Goal: Task Accomplishment & Management: Complete application form

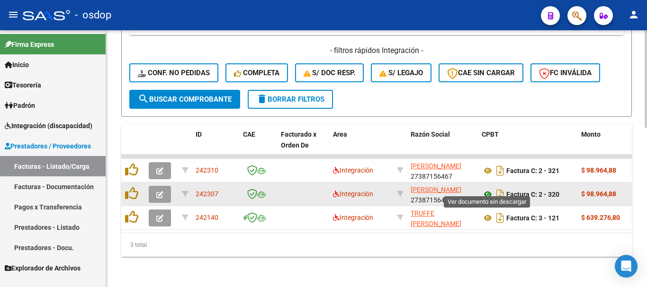
click at [488, 189] on icon at bounding box center [488, 194] width 12 height 11
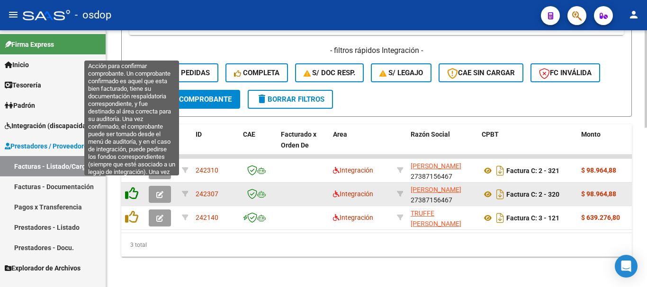
click at [134, 187] on icon at bounding box center [131, 193] width 13 height 13
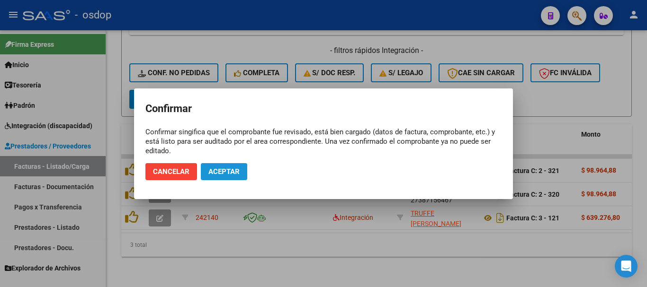
click at [232, 178] on button "Aceptar" at bounding box center [224, 171] width 46 height 17
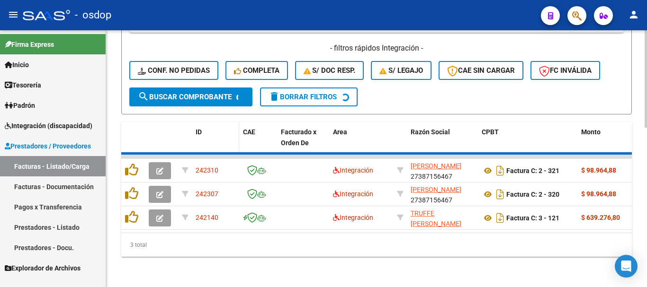
scroll to position [395, 0]
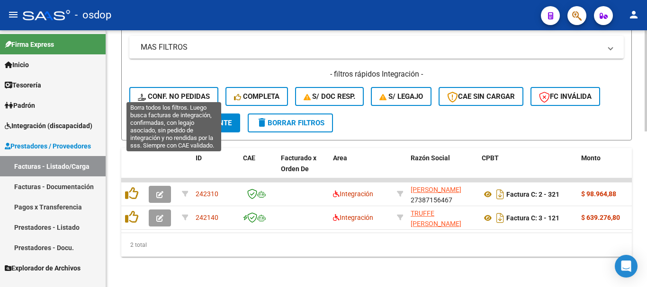
click at [194, 87] on button "Conf. no pedidas" at bounding box center [173, 96] width 89 height 19
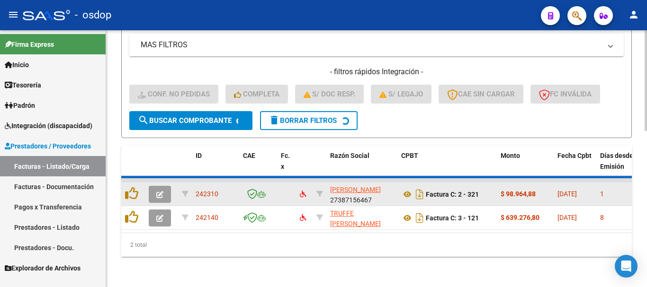
scroll to position [372, 0]
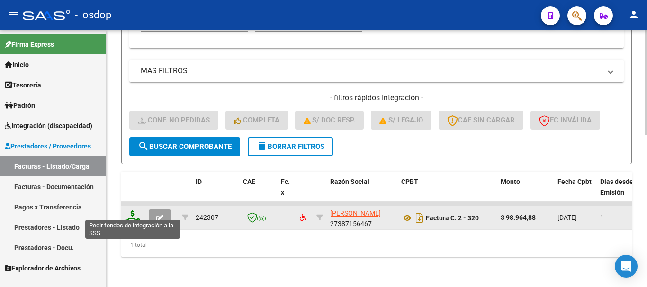
click at [136, 211] on icon at bounding box center [132, 217] width 15 height 13
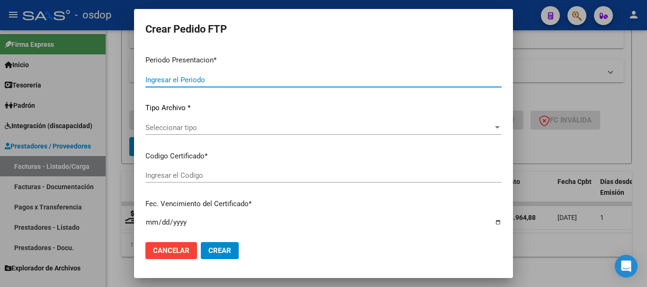
type input "202508"
type input "202507"
type input "$ 98.964,88"
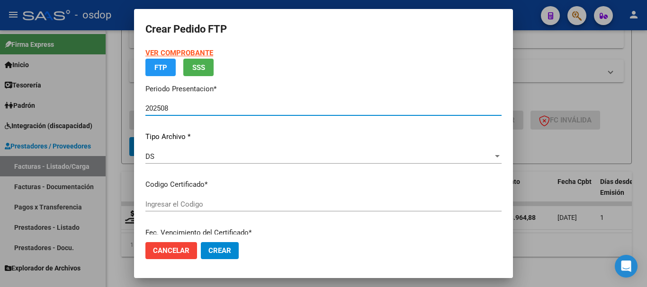
type input "5476753400"
type input "[DATE]"
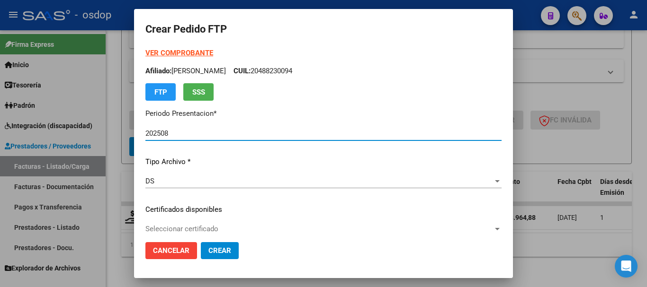
scroll to position [47, 0]
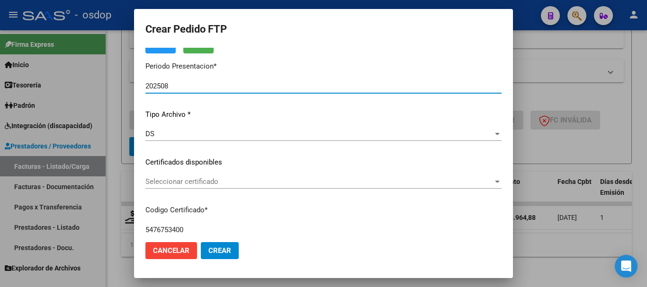
click at [245, 183] on span "Seleccionar certificado" at bounding box center [319, 182] width 348 height 9
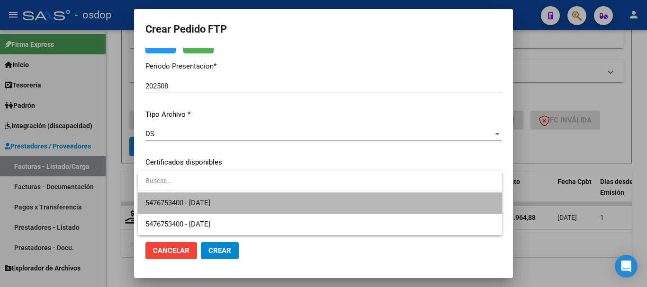
click at [238, 206] on span "5476753400 - [DATE]" at bounding box center [319, 203] width 349 height 21
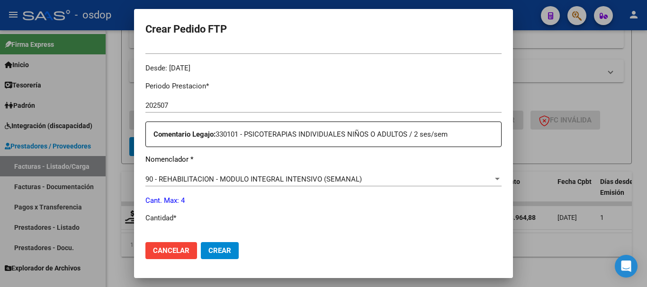
scroll to position [331, 0]
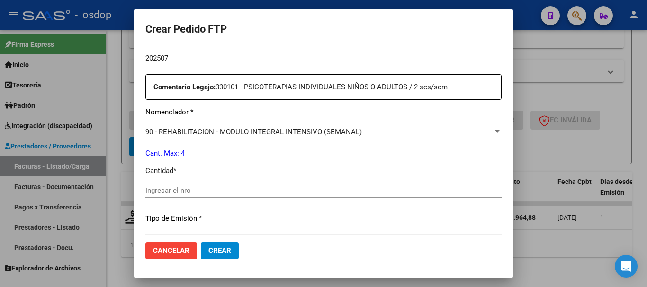
click at [241, 192] on input "Ingresar el nro" at bounding box center [323, 191] width 356 height 9
type input "4"
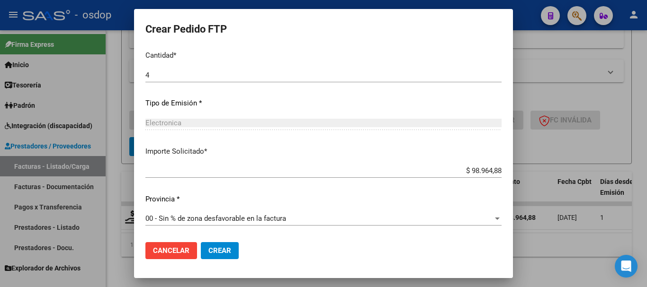
click at [229, 245] on button "Crear" at bounding box center [220, 250] width 38 height 17
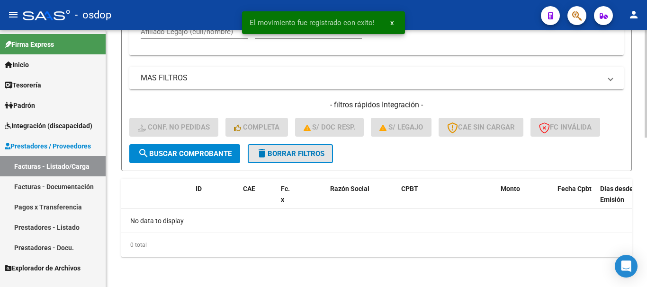
click at [304, 153] on span "delete Borrar Filtros" at bounding box center [290, 154] width 68 height 9
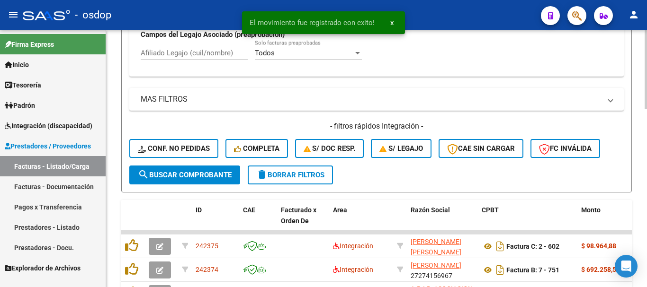
scroll to position [357, 0]
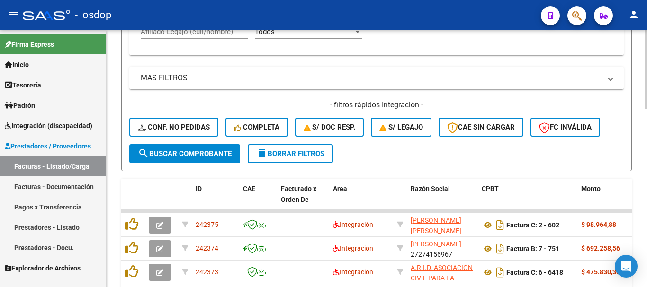
click at [219, 36] on input "Afiliado Legajo (cuil/nombre)" at bounding box center [194, 31] width 107 height 9
paste input "20580781331"
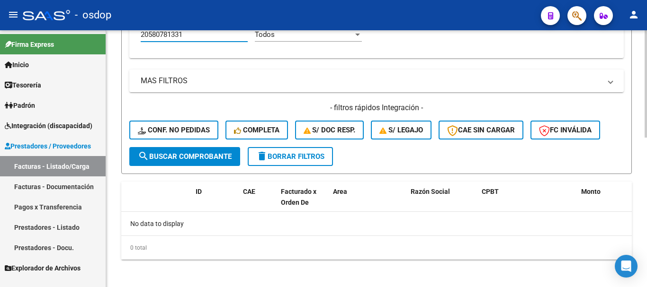
type input "20580781331"
click at [301, 157] on span "delete Borrar Filtros" at bounding box center [290, 156] width 68 height 9
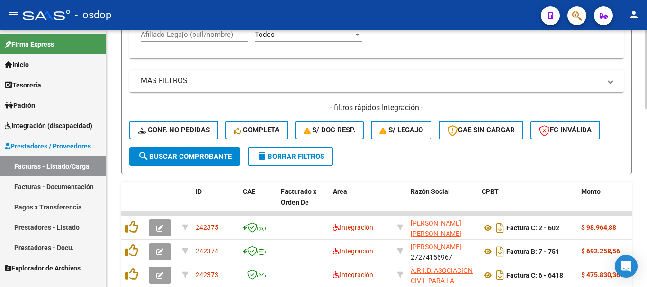
click at [211, 35] on input "Afiliado Legajo (cuil/nombre)" at bounding box center [194, 34] width 107 height 9
paste input "20580781331"
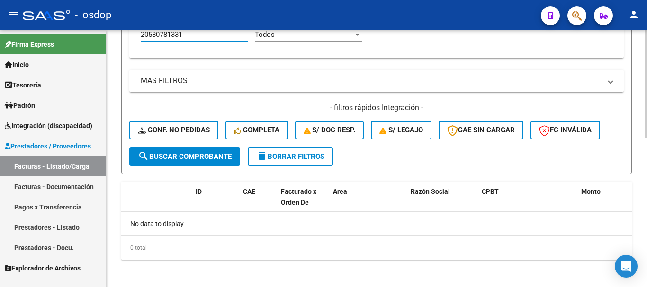
type input "20580781331"
click at [309, 156] on span "delete Borrar Filtros" at bounding box center [290, 156] width 68 height 9
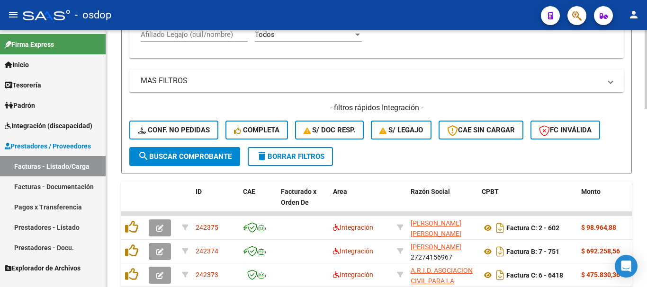
click at [215, 36] on input "Afiliado Legajo (cuil/nombre)" at bounding box center [194, 34] width 107 height 9
paste input "20559816656"
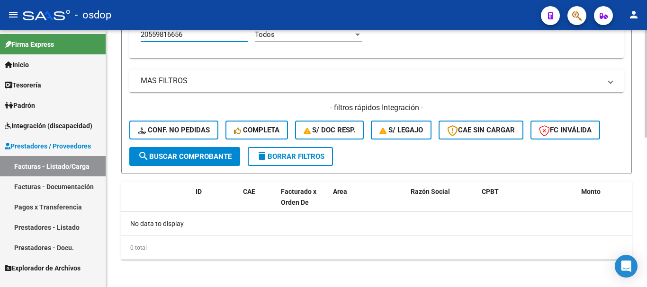
type input "20559816656"
click at [292, 151] on button "delete Borrar Filtros" at bounding box center [290, 156] width 85 height 19
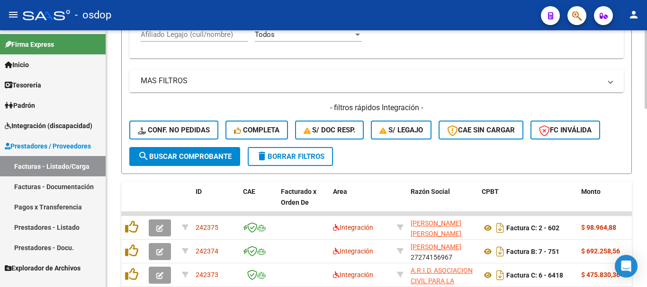
click at [206, 32] on input "Afiliado Legajo (cuil/nombre)" at bounding box center [194, 34] width 107 height 9
paste input "27701934917"
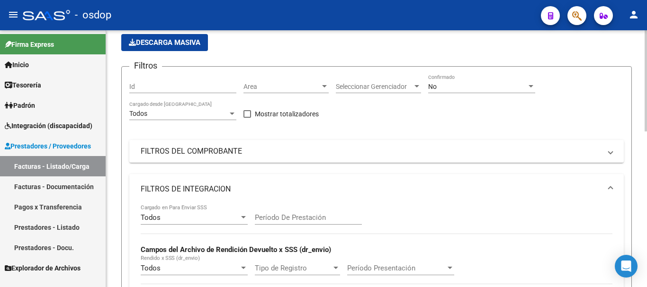
scroll to position [0, 0]
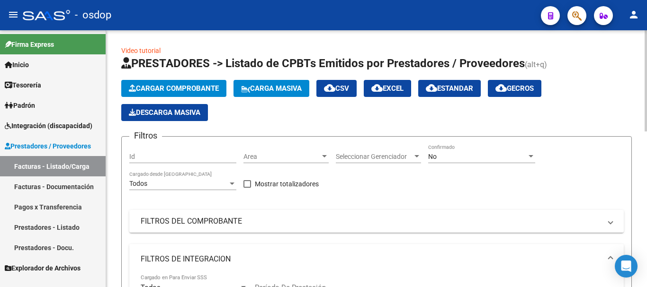
type input "27701934917"
click at [465, 161] on div "No Confirmado" at bounding box center [481, 153] width 107 height 19
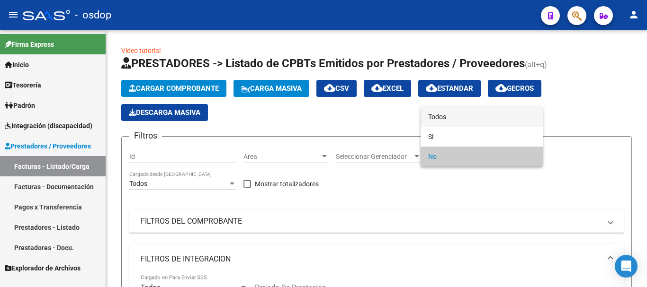
click at [451, 115] on span "Todos" at bounding box center [481, 117] width 107 height 20
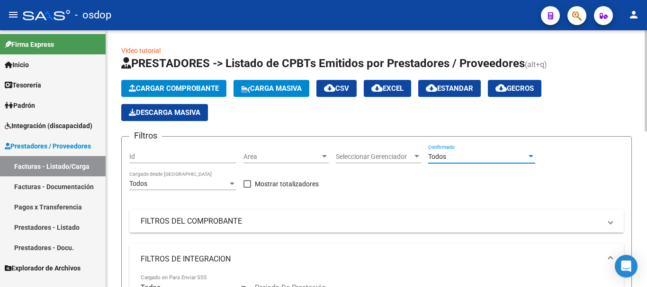
scroll to position [237, 0]
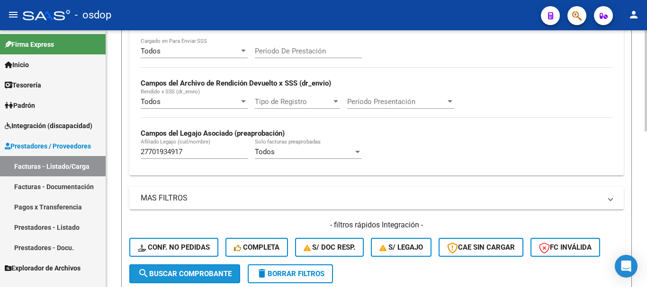
click at [175, 272] on span "search Buscar Comprobante" at bounding box center [185, 274] width 94 height 9
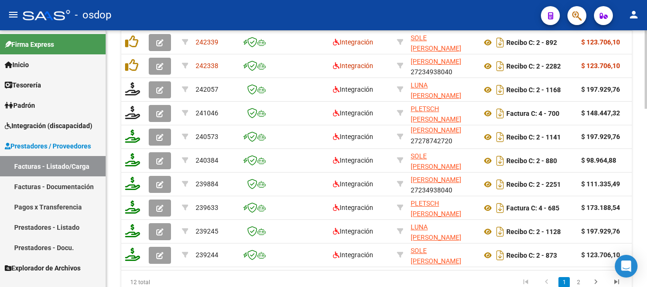
scroll to position [350, 0]
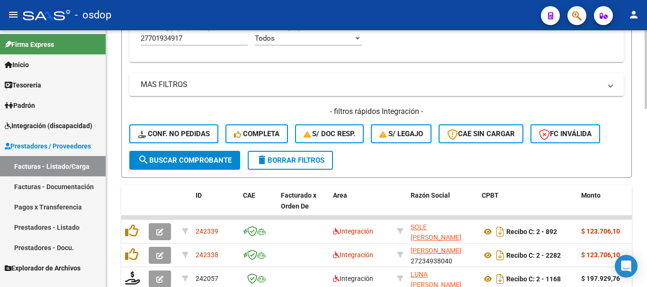
drag, startPoint x: 284, startPoint y: 156, endPoint x: 272, endPoint y: 157, distance: 11.8
click at [284, 156] on span "delete Borrar Filtros" at bounding box center [290, 160] width 68 height 9
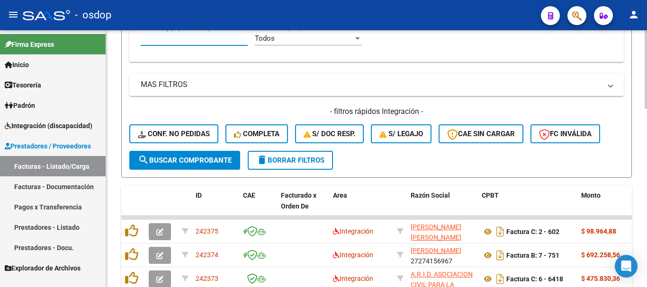
click at [195, 37] on input "Afiliado Legajo (cuil/nombre)" at bounding box center [194, 38] width 107 height 9
click at [193, 38] on input "Afiliado Legajo (cuil/nombre)" at bounding box center [194, 38] width 107 height 9
paste input "27701934917"
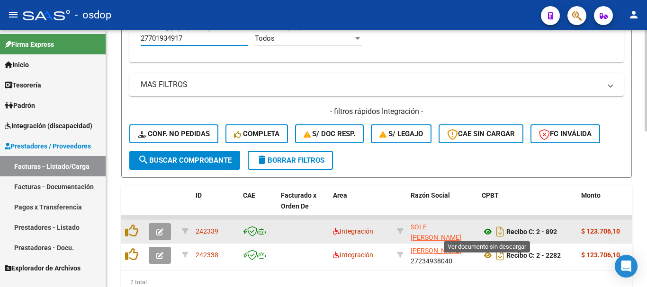
type input "27701934917"
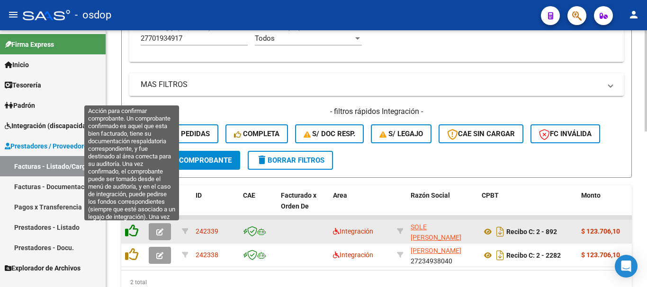
click at [125, 230] on icon at bounding box center [131, 230] width 13 height 13
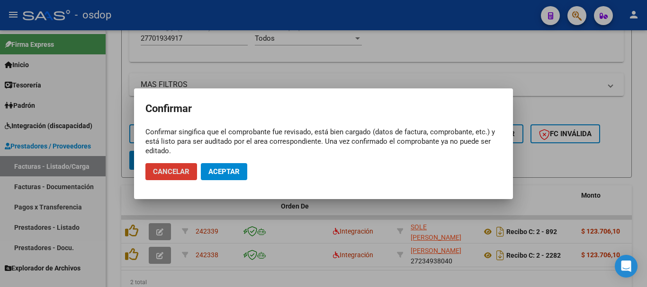
click at [228, 170] on span "Aceptar" at bounding box center [223, 172] width 31 height 9
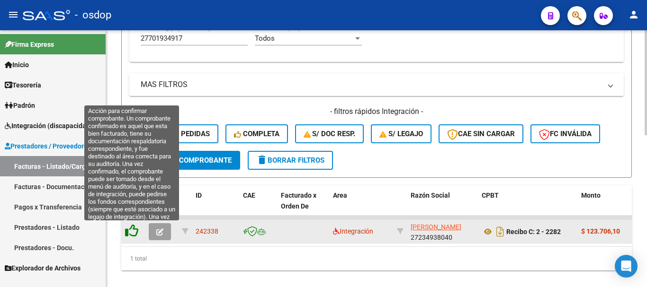
click at [132, 234] on icon at bounding box center [131, 230] width 13 height 13
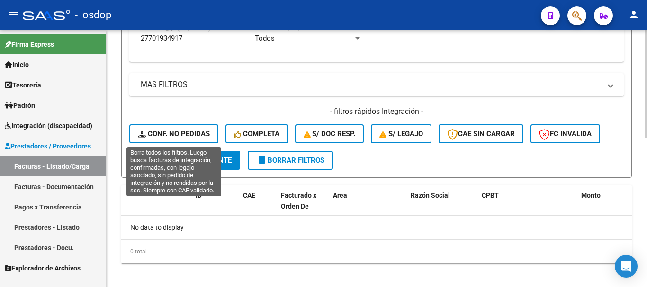
click at [186, 134] on span "Conf. no pedidas" at bounding box center [174, 134] width 72 height 9
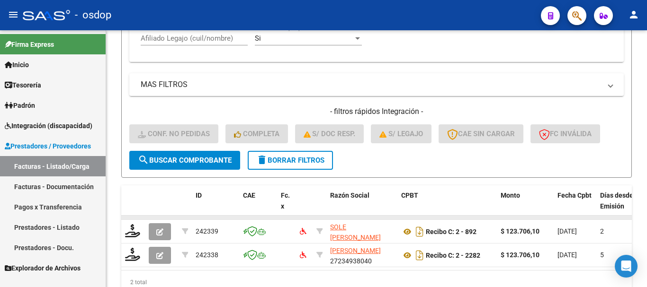
scroll to position [395, 0]
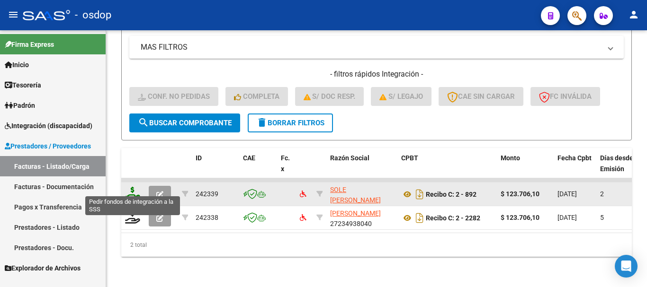
click at [134, 187] on icon at bounding box center [132, 193] width 15 height 13
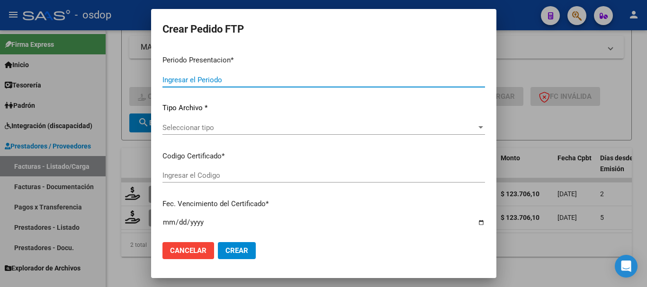
type input "202508"
type input "$ 123.706,10"
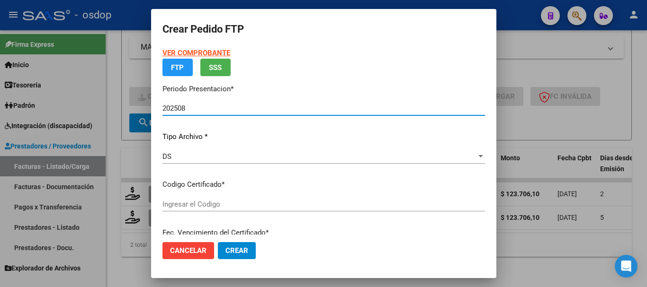
type input "4249244245"
type input "[DATE]"
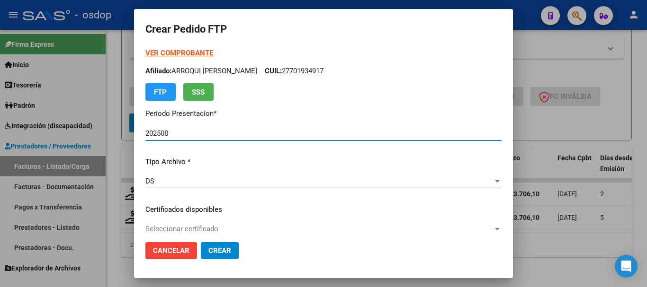
scroll to position [95, 0]
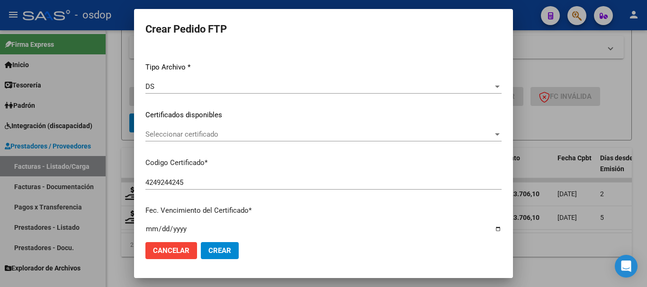
click at [212, 135] on span "Seleccionar certificado" at bounding box center [319, 134] width 348 height 9
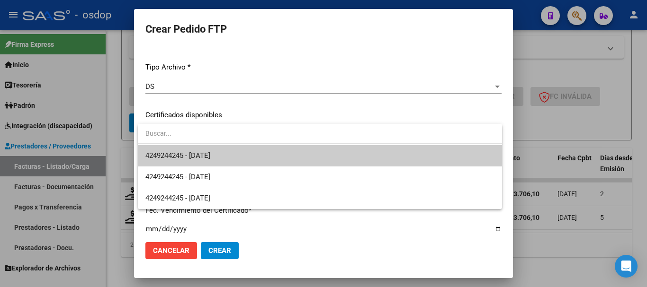
click at [233, 153] on span "4249244245 - [DATE]" at bounding box center [319, 155] width 349 height 21
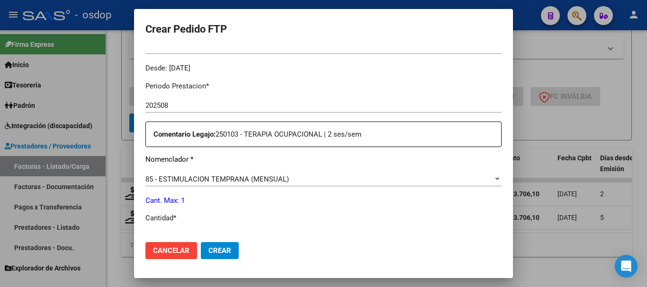
scroll to position [331, 0]
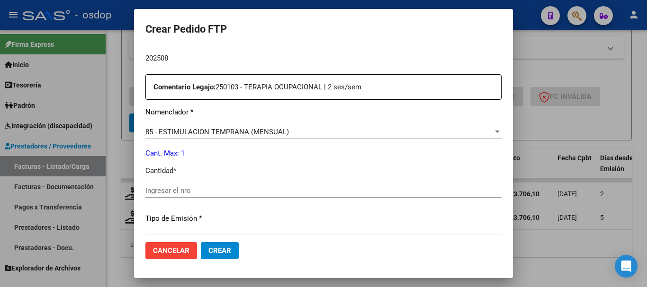
click at [214, 194] on input "Ingresar el nro" at bounding box center [323, 191] width 356 height 9
type input "1"
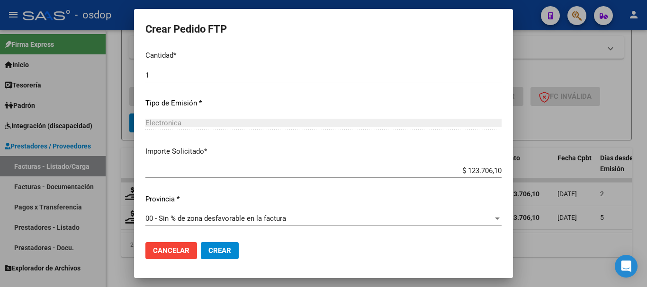
click at [231, 244] on button "Crear" at bounding box center [220, 250] width 38 height 17
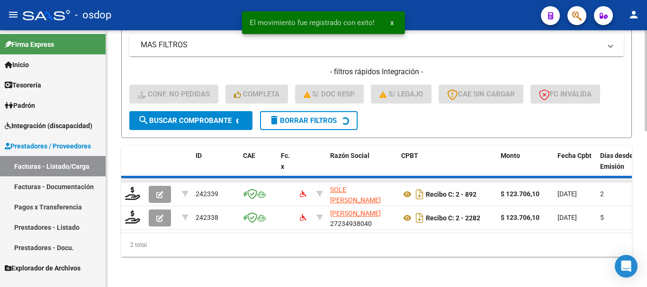
scroll to position [372, 0]
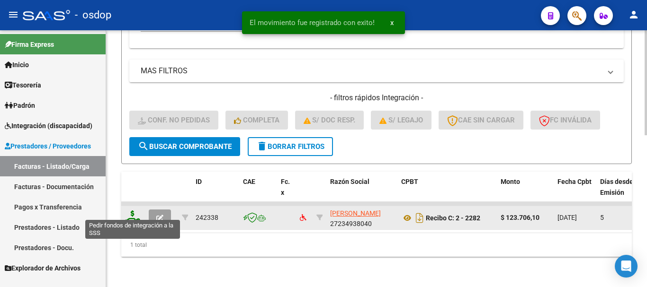
click at [134, 211] on icon at bounding box center [132, 217] width 15 height 13
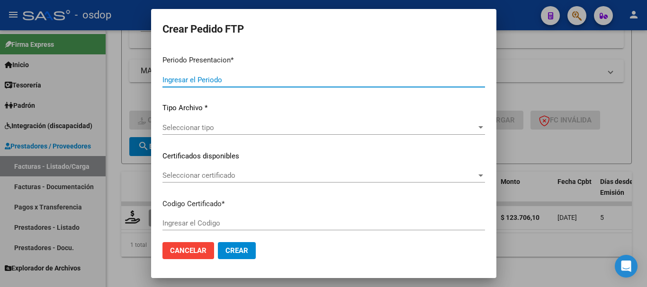
type input "202508"
type input "$ 123.706,10"
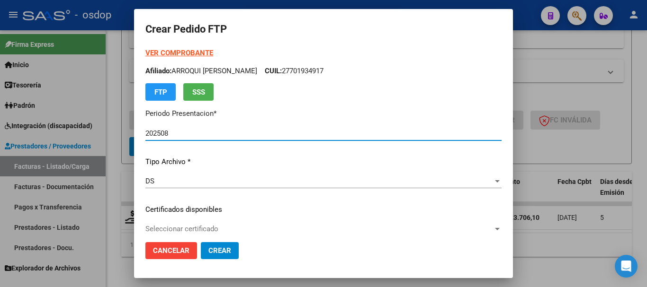
type input "4249244245"
type input "[DATE]"
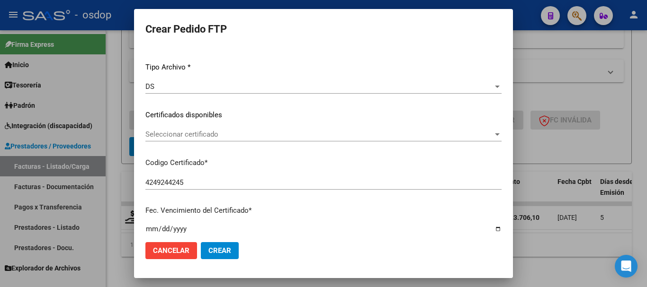
click at [240, 136] on span "Seleccionar certificado" at bounding box center [319, 134] width 348 height 9
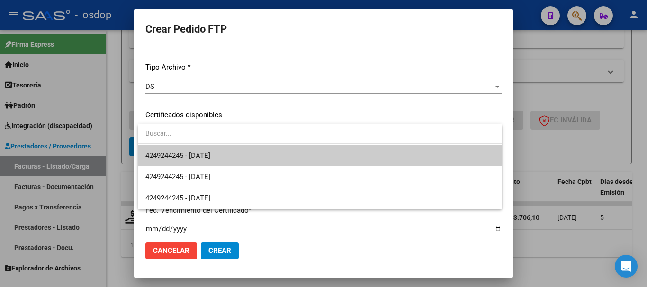
click at [238, 154] on span "4249244245 - [DATE]" at bounding box center [319, 155] width 349 height 21
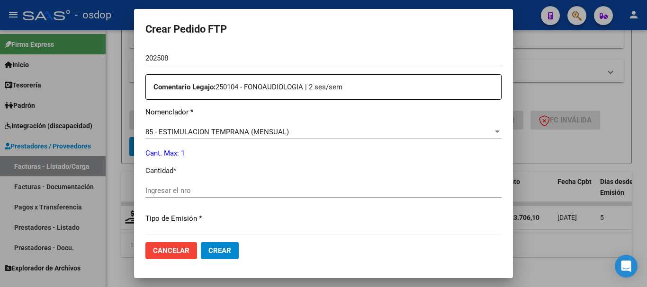
scroll to position [379, 0]
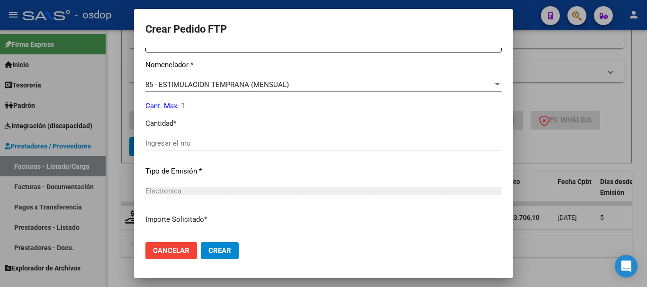
click at [222, 146] on input "Ingresar el nro" at bounding box center [323, 143] width 356 height 9
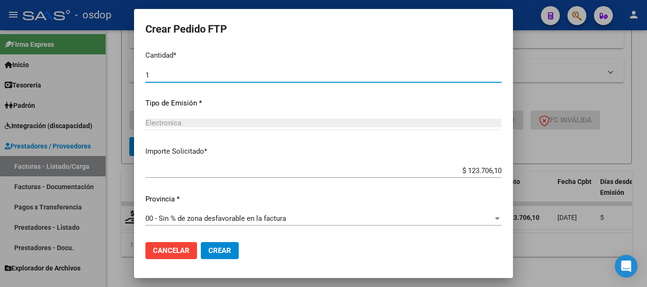
type input "1"
click at [223, 255] on span "Crear" at bounding box center [219, 251] width 23 height 9
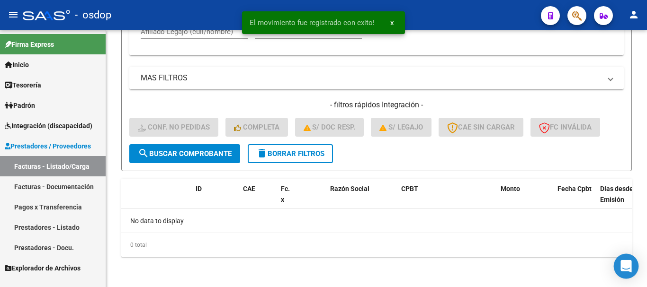
scroll to position [357, 0]
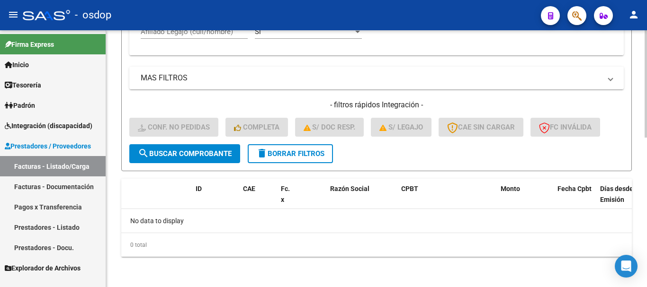
click at [305, 157] on span "delete Borrar Filtros" at bounding box center [290, 154] width 68 height 9
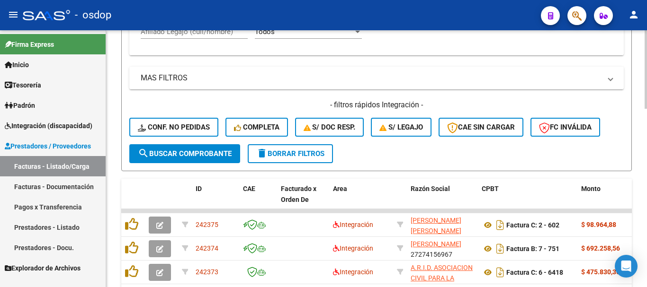
click at [220, 34] on input "Afiliado Legajo (cuil/nombre)" at bounding box center [194, 31] width 107 height 9
paste input "20572927637"
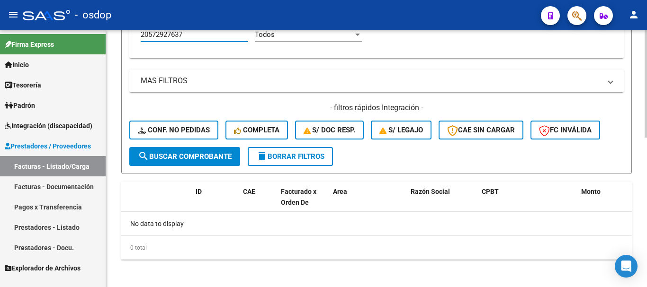
type input "20572927637"
click at [287, 156] on span "delete Borrar Filtros" at bounding box center [290, 156] width 68 height 9
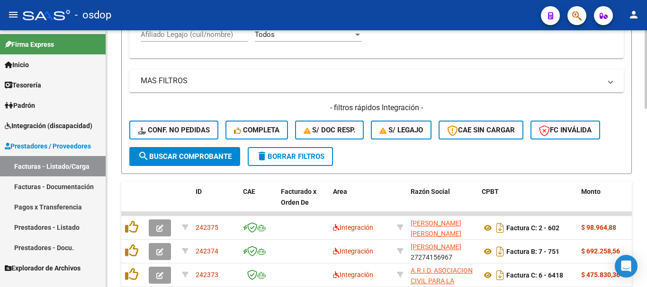
click at [208, 37] on input "Afiliado Legajo (cuil/nombre)" at bounding box center [194, 34] width 107 height 9
paste input "20572927637"
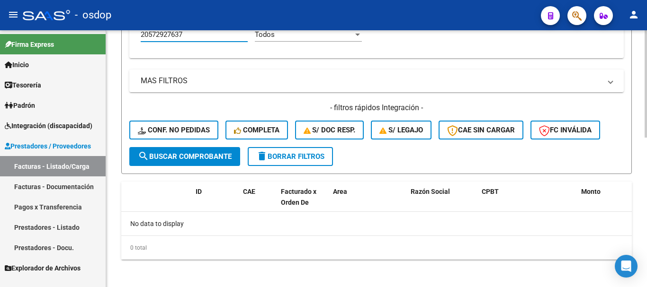
type input "20572927637"
click at [295, 154] on span "delete Borrar Filtros" at bounding box center [290, 156] width 68 height 9
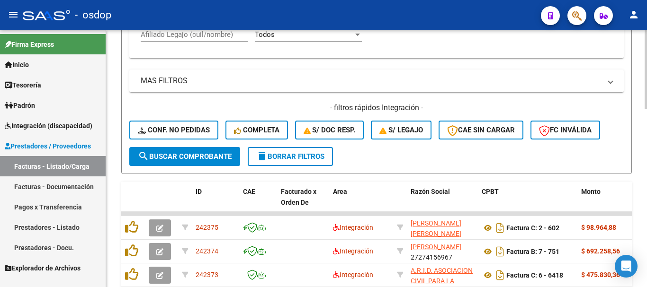
click at [235, 38] on input "Afiliado Legajo (cuil/nombre)" at bounding box center [194, 34] width 107 height 9
paste input "20468848172"
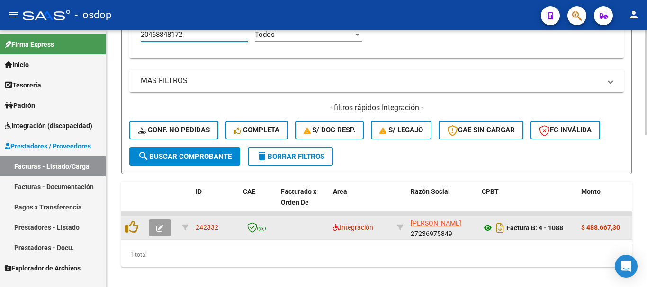
type input "20468848172"
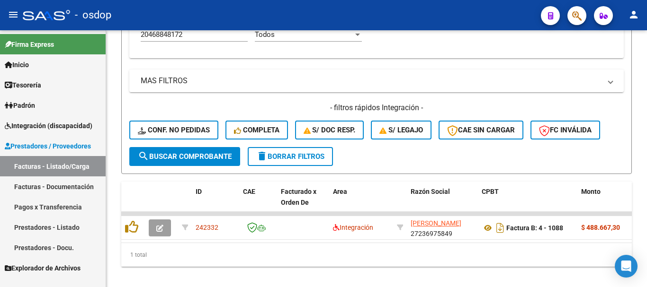
scroll to position [372, 0]
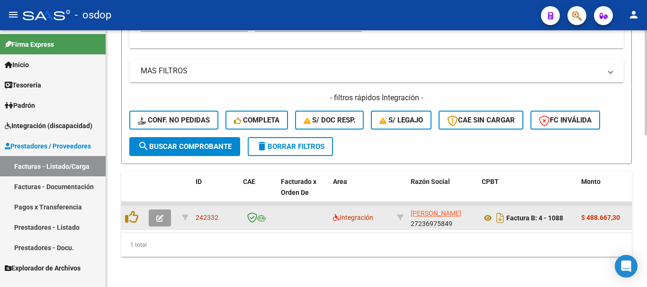
click at [162, 215] on icon "button" at bounding box center [159, 218] width 7 height 7
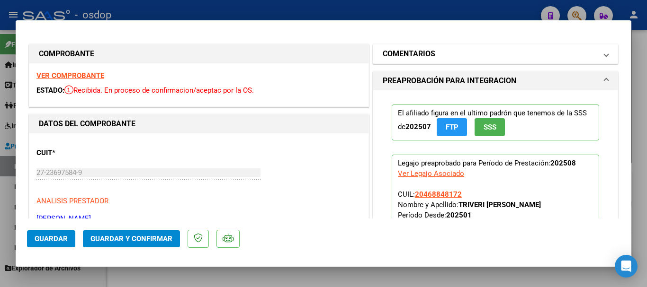
click at [447, 51] on mat-panel-title "COMENTARIOS" at bounding box center [490, 53] width 214 height 11
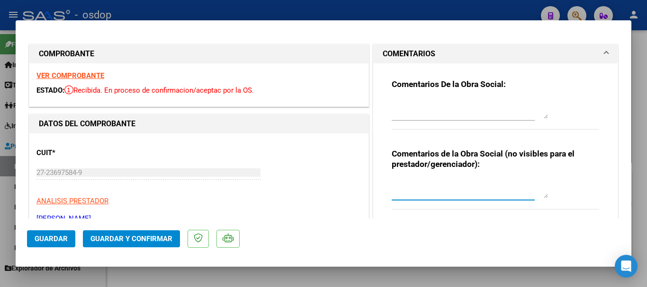
click at [429, 188] on textarea at bounding box center [470, 188] width 156 height 19
click at [525, 188] on textarea "Transporte a terapias, 902km mensuales" at bounding box center [470, 188] width 156 height 19
type textarea "Transporte a terapias, 902km mensuales sin dep, valor por km $541.76"
click at [130, 239] on span "Guardar y Confirmar" at bounding box center [131, 239] width 82 height 9
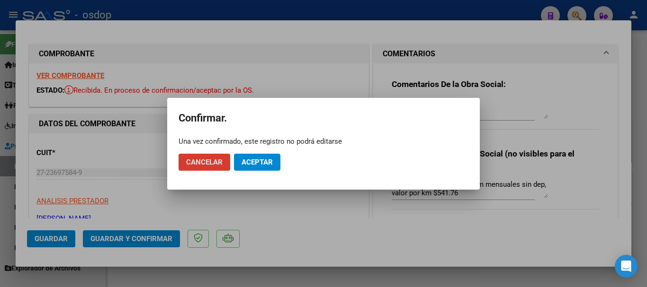
click at [266, 165] on span "Aceptar" at bounding box center [256, 162] width 31 height 9
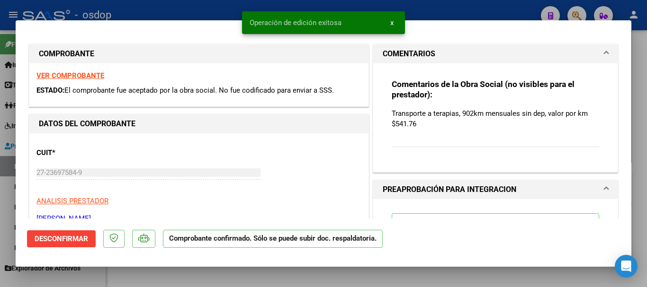
click at [274, 274] on div at bounding box center [323, 143] width 647 height 287
type input "$ 0,00"
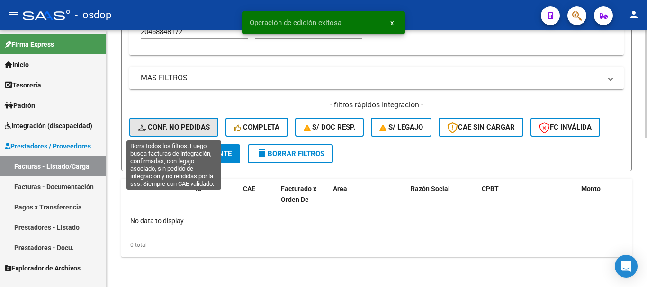
click at [201, 125] on span "Conf. no pedidas" at bounding box center [174, 127] width 72 height 9
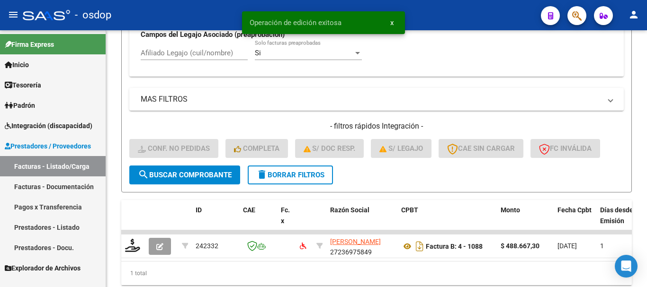
scroll to position [357, 0]
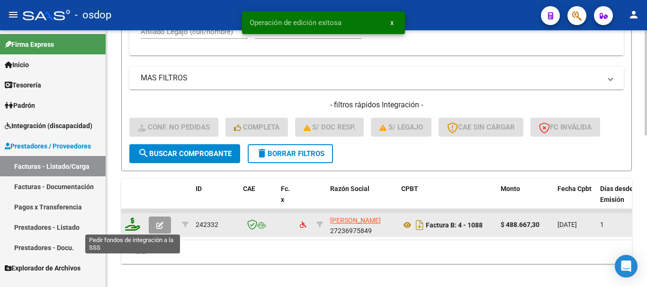
click at [131, 227] on icon at bounding box center [132, 224] width 15 height 13
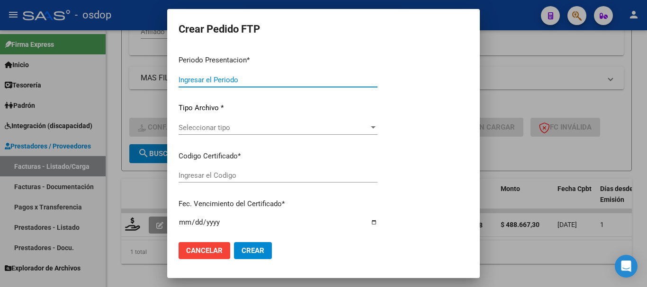
type input "202508"
type input "$ 488.667,30"
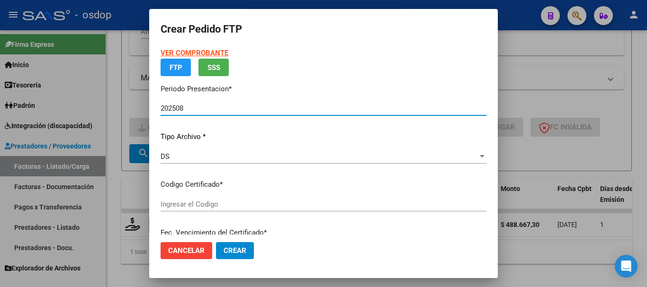
type input "4705415284"
type input "[DATE]"
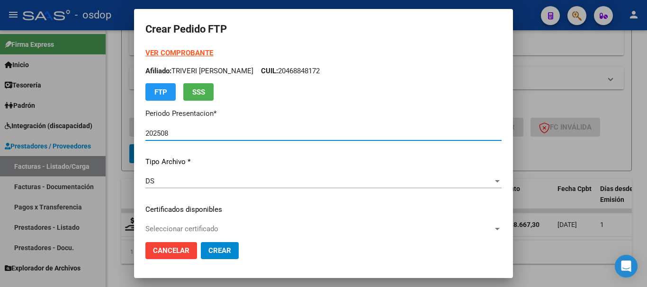
scroll to position [47, 0]
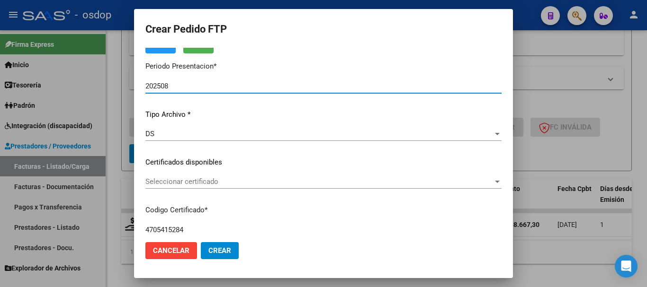
click at [209, 172] on div "VER COMPROBANTE ARCA Padrón Afiliado: TRIVERI [PERSON_NAME]: 20468848172 FTP SS…" at bounding box center [323, 155] width 356 height 310
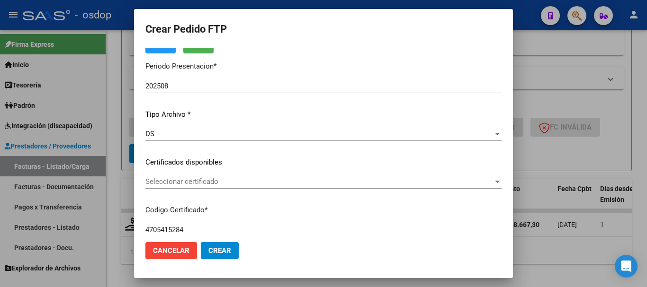
click at [219, 187] on div "Seleccionar certificado Seleccionar certificado" at bounding box center [323, 182] width 356 height 14
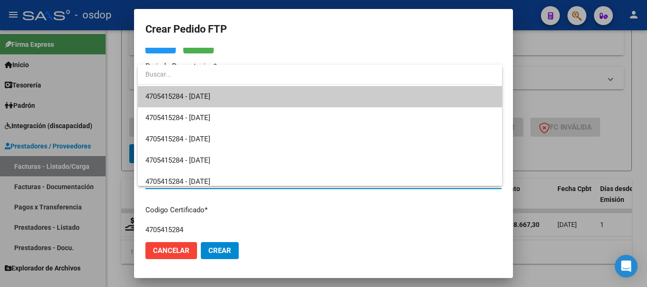
click at [227, 88] on span "4705415284 - [DATE]" at bounding box center [319, 96] width 349 height 21
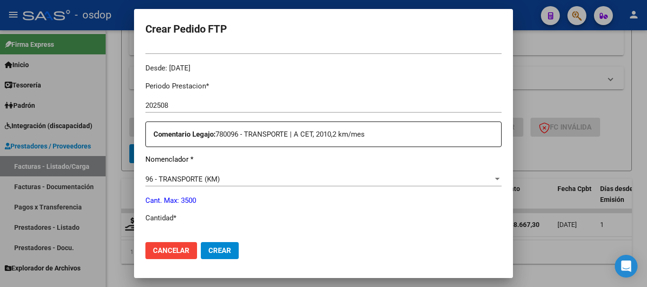
scroll to position [331, 0]
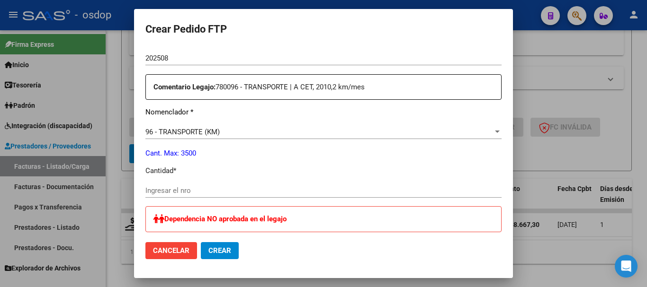
click at [197, 190] on input "Ingresar el nro" at bounding box center [323, 191] width 356 height 9
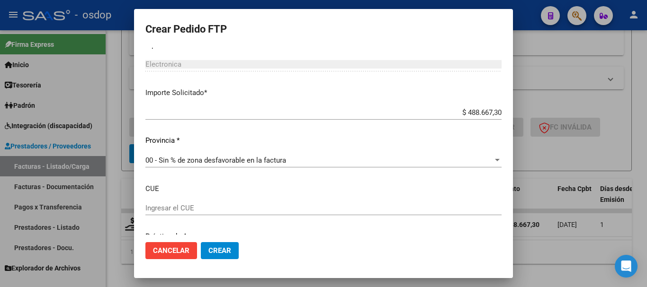
scroll to position [606, 0]
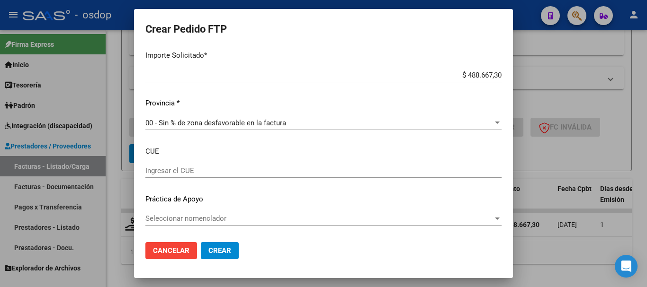
type input "902"
click at [221, 252] on span "Crear" at bounding box center [219, 251] width 23 height 9
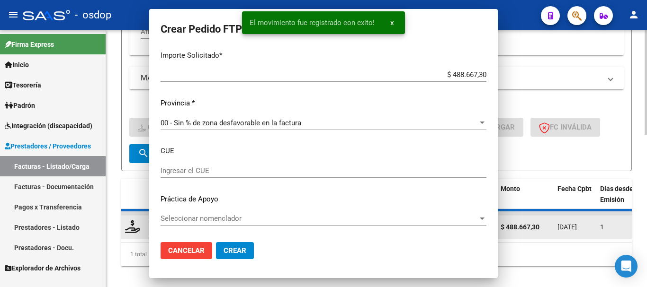
scroll to position [0, 0]
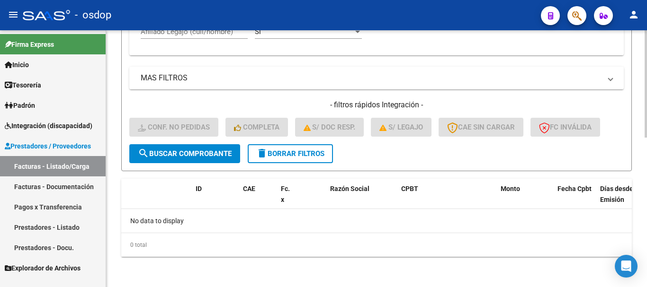
click at [294, 152] on span "delete Borrar Filtros" at bounding box center [290, 154] width 68 height 9
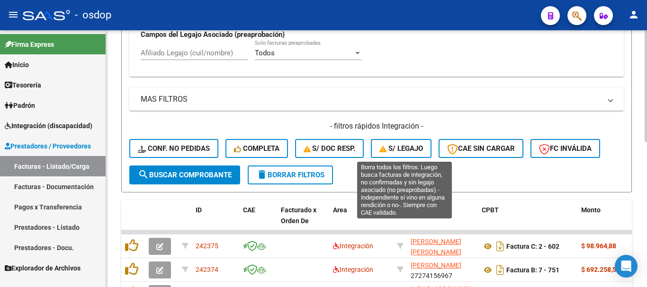
scroll to position [357, 0]
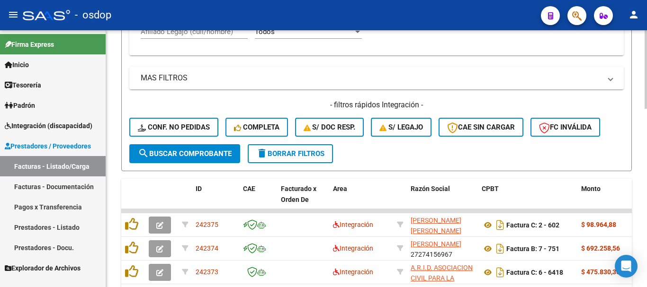
click at [214, 30] on input "Afiliado Legajo (cuil/nombre)" at bounding box center [194, 31] width 107 height 9
paste input "20495655343"
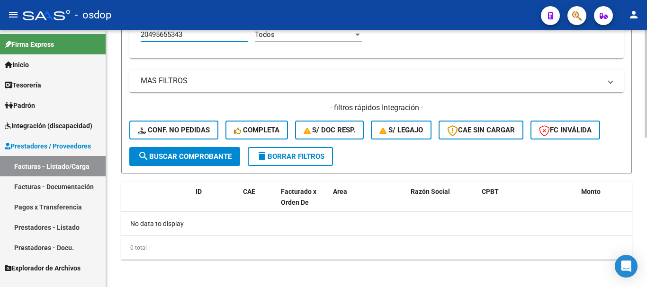
type input "20495655343"
click at [288, 156] on span "delete Borrar Filtros" at bounding box center [290, 156] width 68 height 9
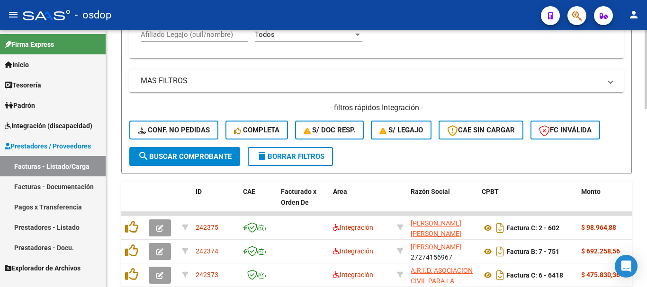
click at [227, 34] on input "Afiliado Legajo (cuil/nombre)" at bounding box center [194, 34] width 107 height 9
paste input "23495119084"
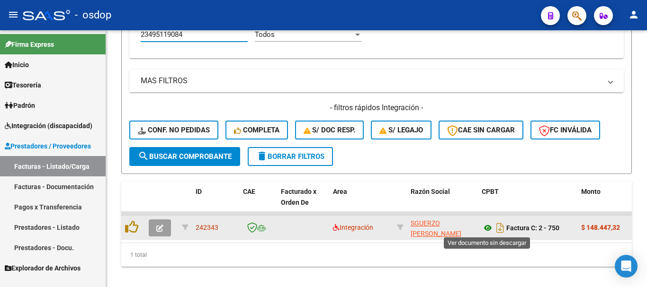
type input "23495119084"
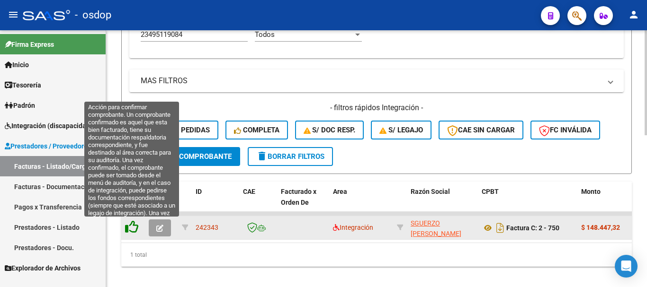
click at [135, 227] on icon at bounding box center [131, 227] width 13 height 13
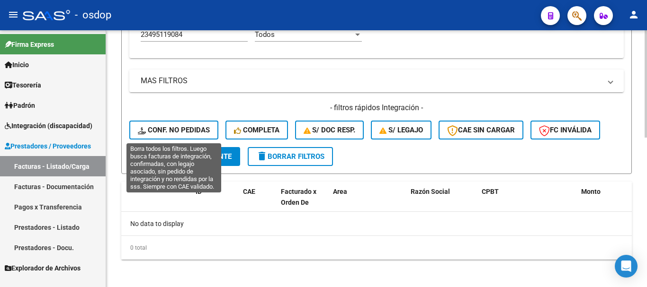
click at [179, 129] on span "Conf. no pedidas" at bounding box center [174, 130] width 72 height 9
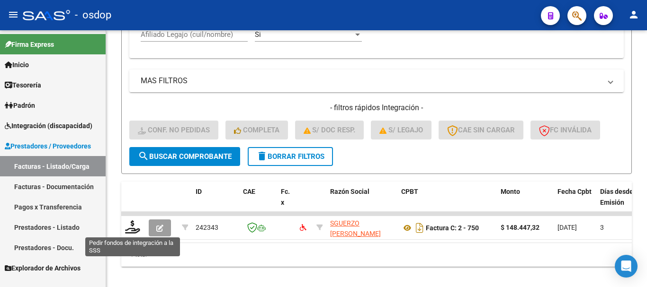
click at [133, 227] on icon at bounding box center [132, 227] width 15 height 13
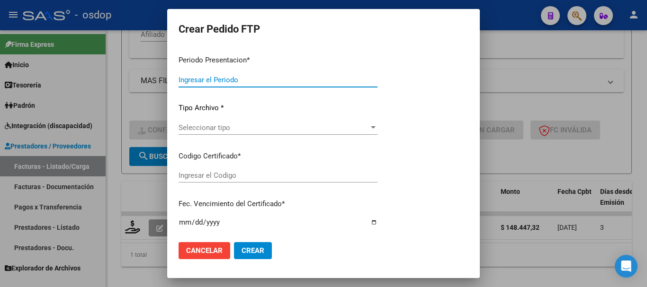
type input "202508"
type input "$ 148.447,32"
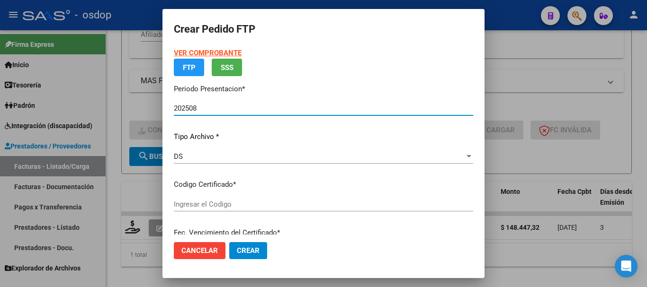
type input "4289745670"
type input "[DATE]"
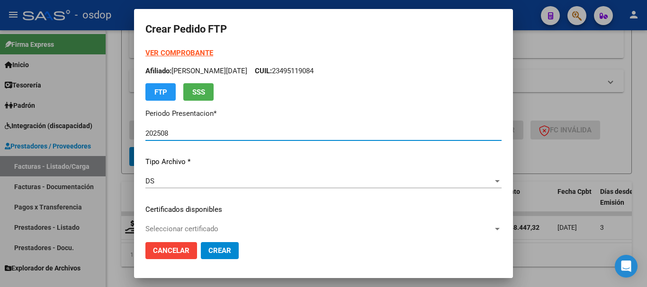
scroll to position [95, 0]
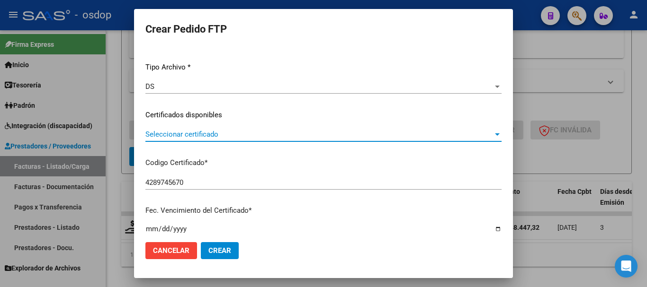
click at [230, 135] on span "Seleccionar certificado" at bounding box center [319, 134] width 348 height 9
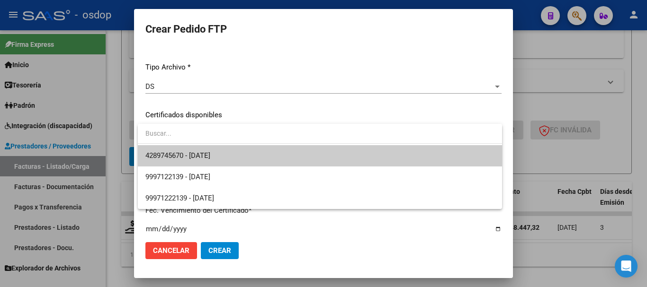
click at [232, 152] on span "4289745670 - [DATE]" at bounding box center [319, 155] width 349 height 21
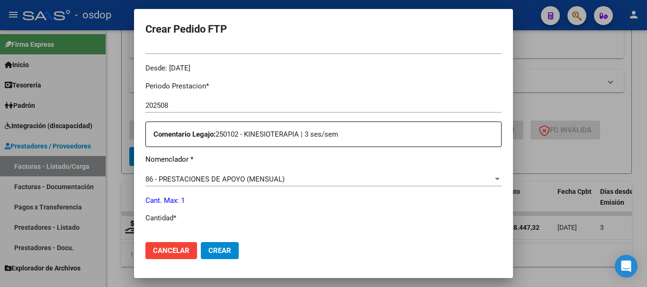
scroll to position [331, 0]
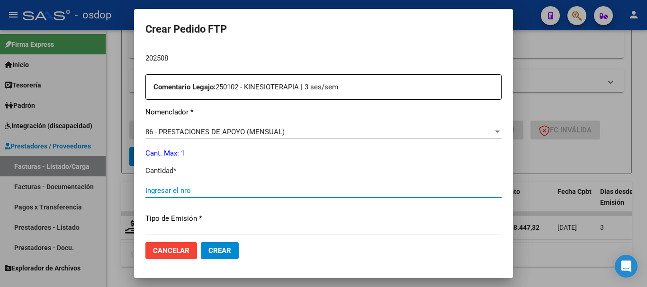
click at [220, 187] on input "Ingresar el nro" at bounding box center [323, 191] width 356 height 9
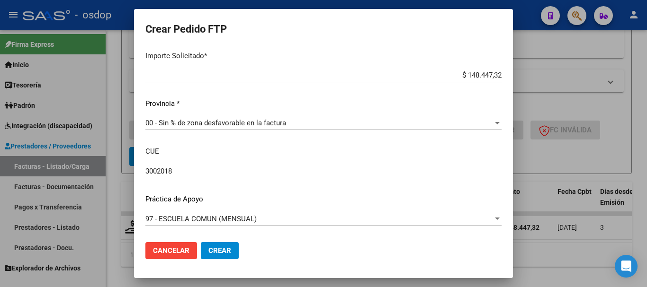
type input "1"
click at [229, 254] on span "Crear" at bounding box center [219, 251] width 23 height 9
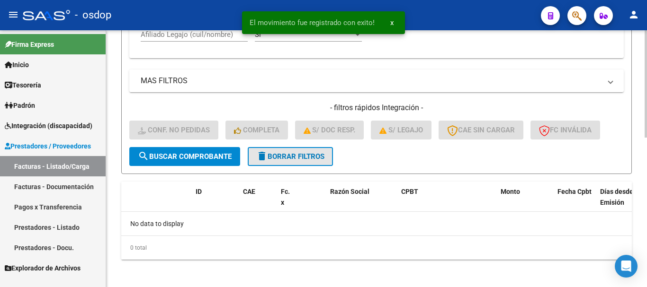
click at [300, 153] on span "delete Borrar Filtros" at bounding box center [290, 156] width 68 height 9
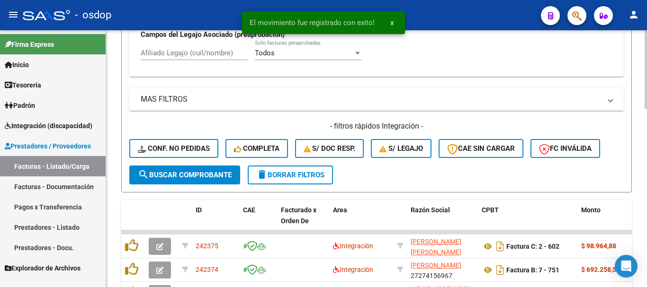
scroll to position [354, 0]
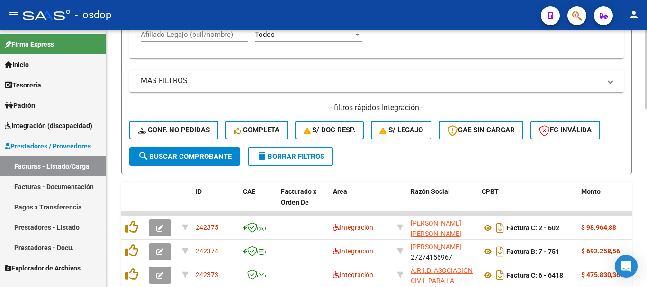
click at [216, 38] on input "Afiliado Legajo (cuil/nombre)" at bounding box center [194, 34] width 107 height 9
paste input "20497124035"
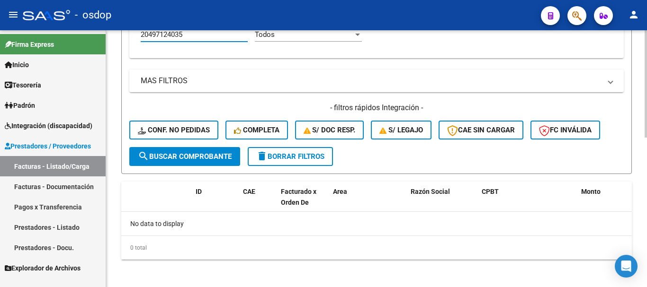
type input "20497124035"
click at [323, 150] on button "delete Borrar Filtros" at bounding box center [290, 156] width 85 height 19
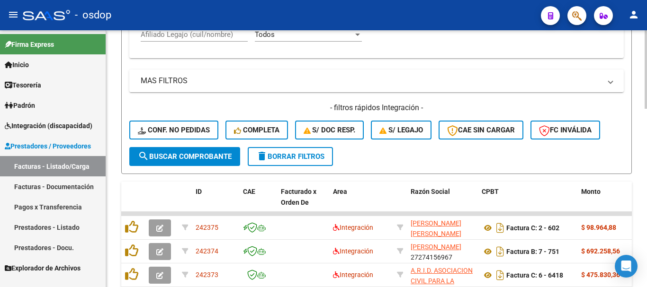
click at [208, 36] on input "Afiliado Legajo (cuil/nombre)" at bounding box center [194, 34] width 107 height 9
paste input "27508568113"
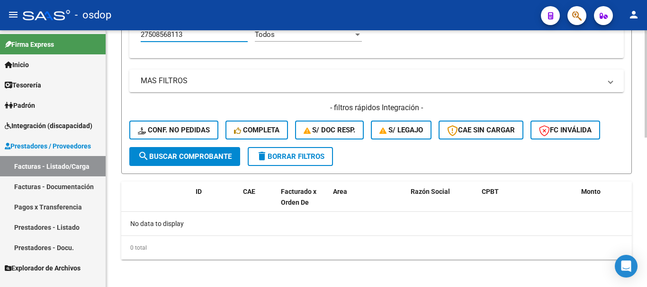
type input "27508568113"
click at [288, 157] on span "delete Borrar Filtros" at bounding box center [290, 156] width 68 height 9
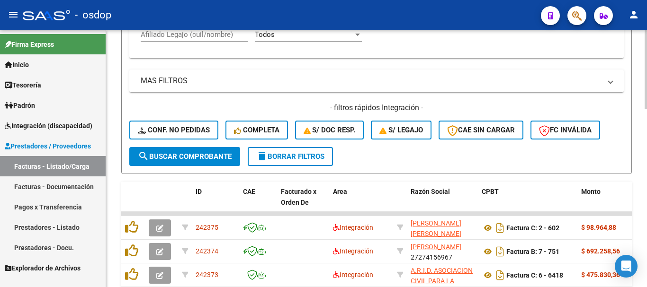
click at [224, 37] on input "Afiliado Legajo (cuil/nombre)" at bounding box center [194, 34] width 107 height 9
paste input "27469742011"
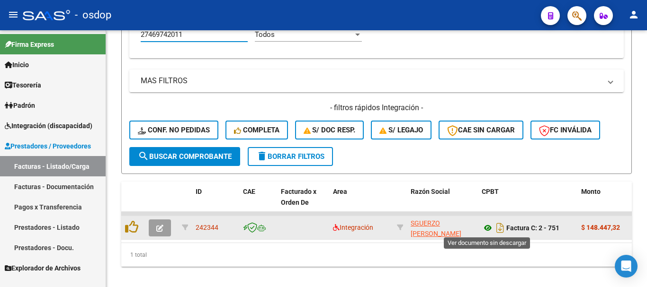
type input "27469742011"
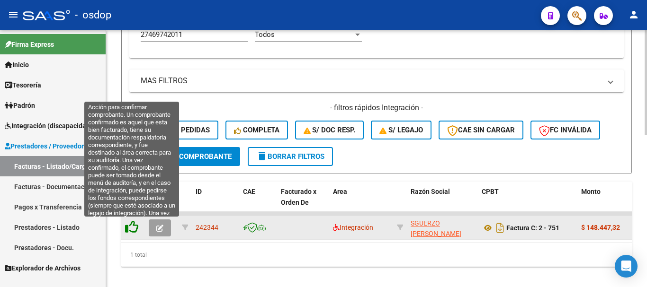
click at [130, 228] on icon at bounding box center [131, 227] width 13 height 13
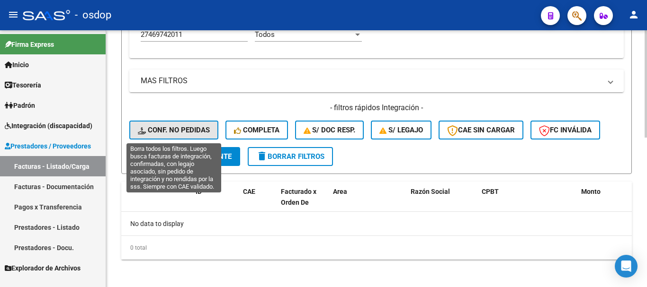
click at [188, 134] on span "Conf. no pedidas" at bounding box center [174, 130] width 72 height 9
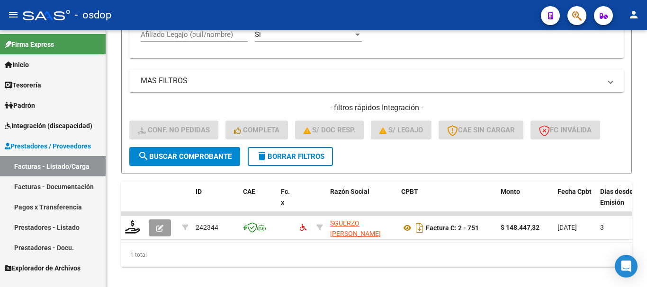
click at [137, 218] on datatable-body-cell at bounding box center [133, 227] width 24 height 23
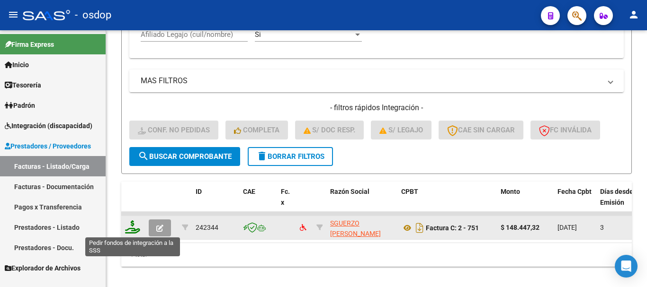
click at [130, 226] on icon at bounding box center [132, 227] width 15 height 13
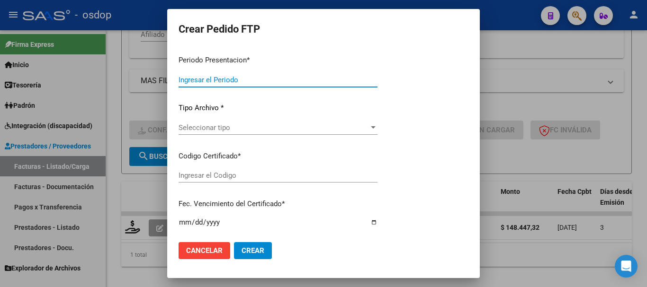
type input "202508"
type input "$ 148.447,32"
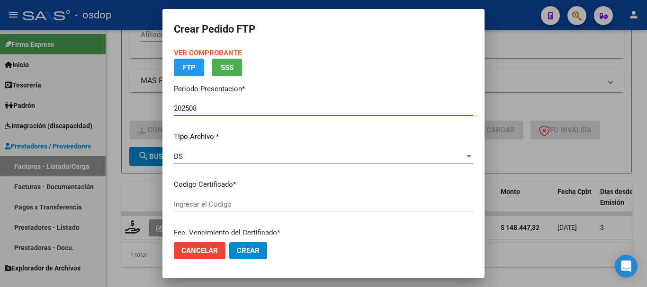
type input "1590975232"
type input "[DATE]"
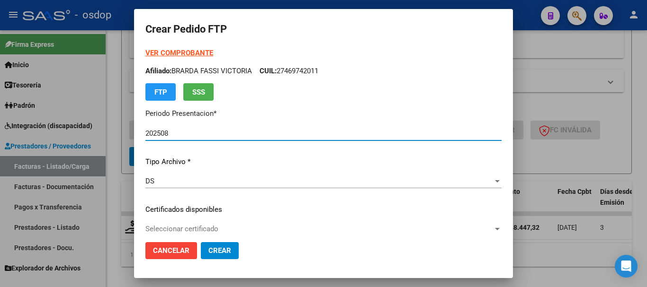
scroll to position [47, 0]
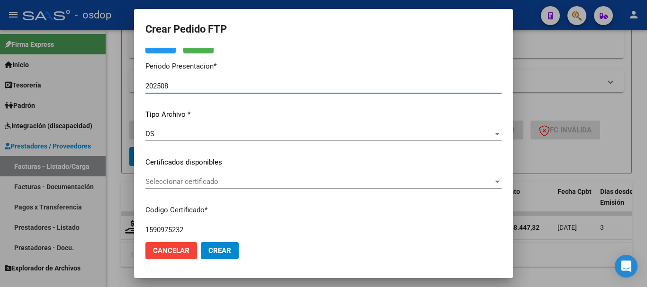
click at [226, 179] on span "Seleccionar certificado" at bounding box center [319, 182] width 348 height 9
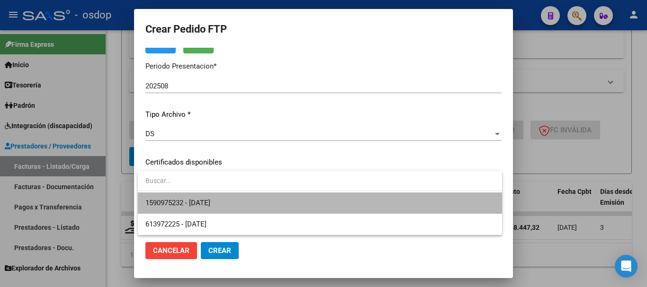
drag, startPoint x: 240, startPoint y: 201, endPoint x: 252, endPoint y: 198, distance: 12.6
click at [240, 201] on span "1590975232 - [DATE]" at bounding box center [319, 203] width 349 height 21
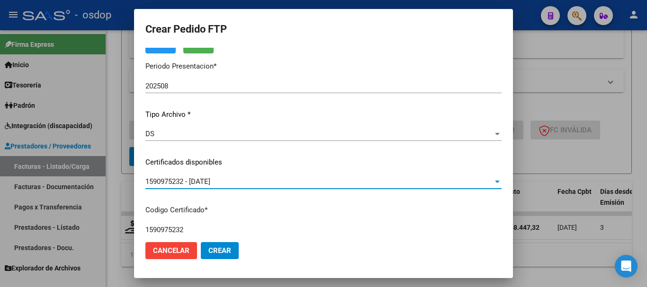
scroll to position [331, 0]
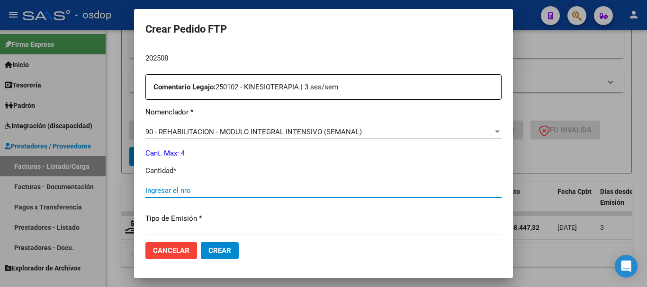
click at [259, 189] on input "Ingresar el nro" at bounding box center [323, 191] width 356 height 9
type input "4"
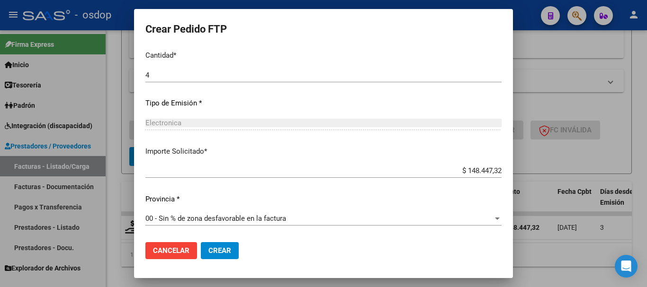
click at [223, 253] on span "Crear" at bounding box center [219, 251] width 23 height 9
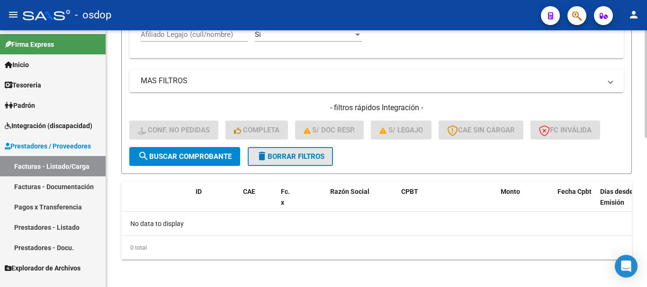
click at [299, 157] on span "delete Borrar Filtros" at bounding box center [290, 156] width 68 height 9
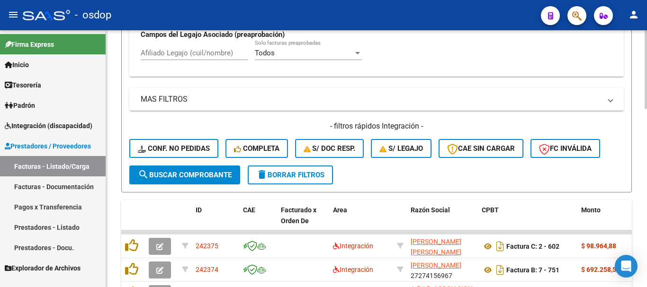
scroll to position [354, 0]
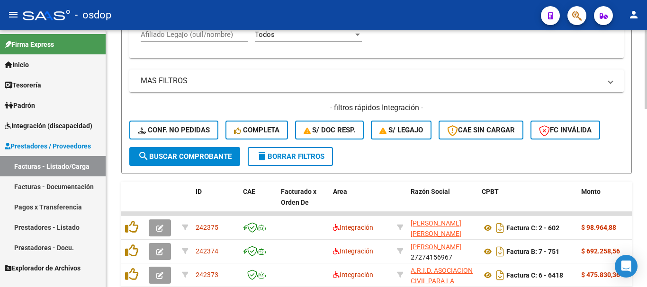
click at [207, 37] on input "Afiliado Legajo (cuil/nombre)" at bounding box center [194, 34] width 107 height 9
paste input "20554471596"
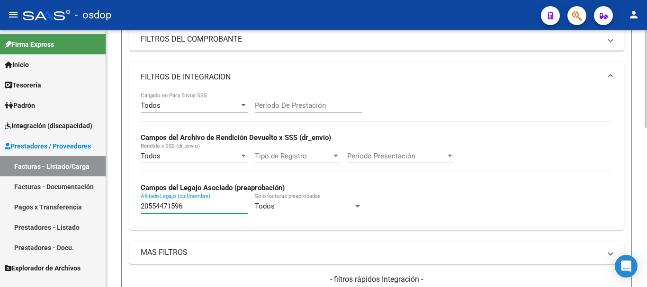
scroll to position [0, 0]
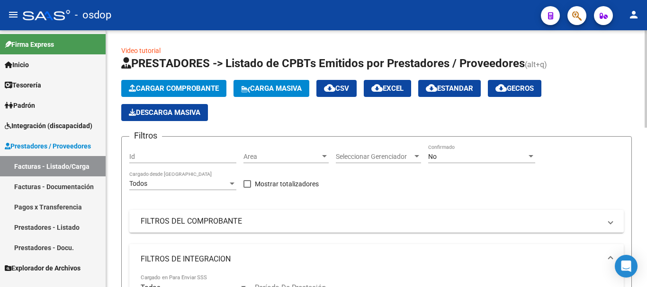
type input "20554471596"
click at [469, 155] on div "No" at bounding box center [477, 157] width 98 height 8
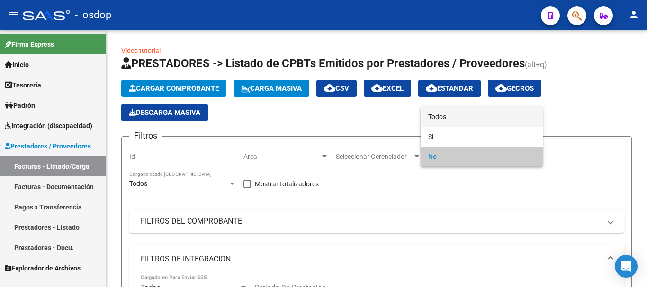
click at [454, 115] on span "Todos" at bounding box center [481, 117] width 107 height 20
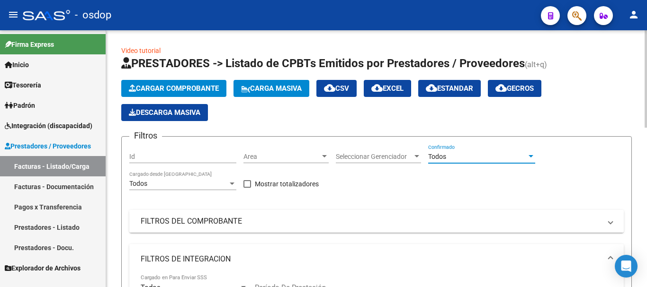
scroll to position [189, 0]
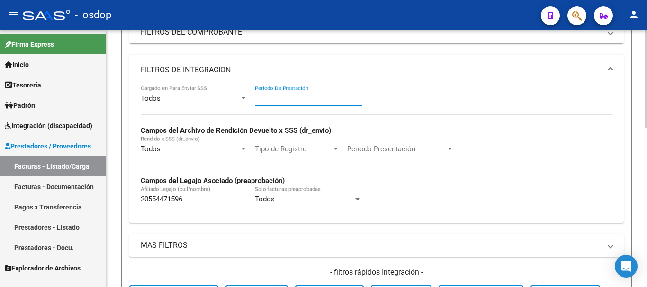
click at [318, 101] on input "Período De Prestación" at bounding box center [308, 98] width 107 height 9
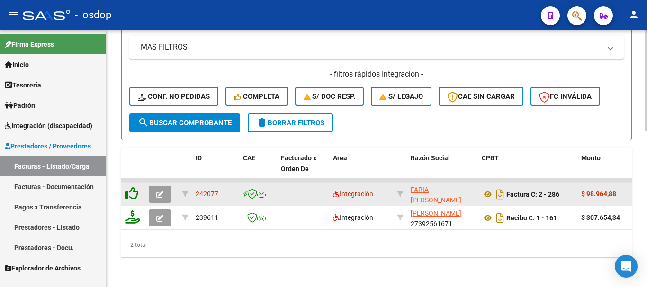
type input "202507"
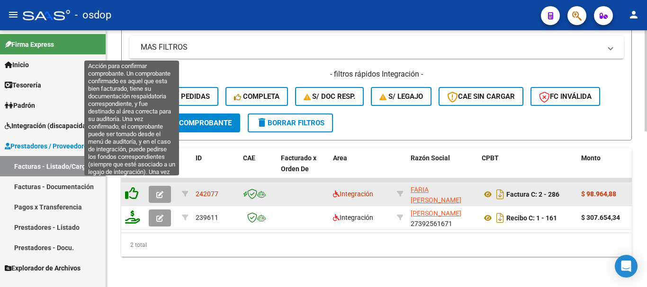
click at [133, 187] on icon at bounding box center [131, 193] width 13 height 13
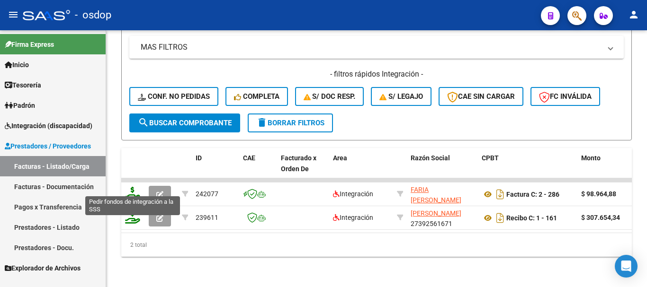
click at [131, 187] on icon at bounding box center [132, 193] width 15 height 13
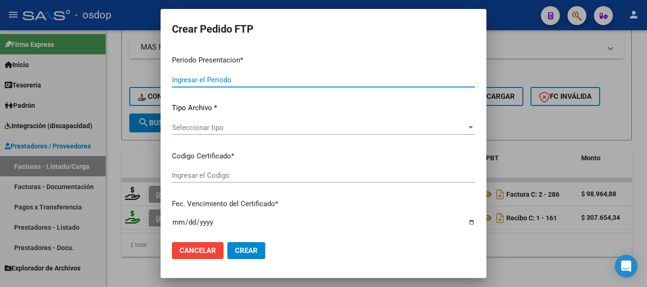
type input "202508"
type input "202507"
type input "$ 98.964,88"
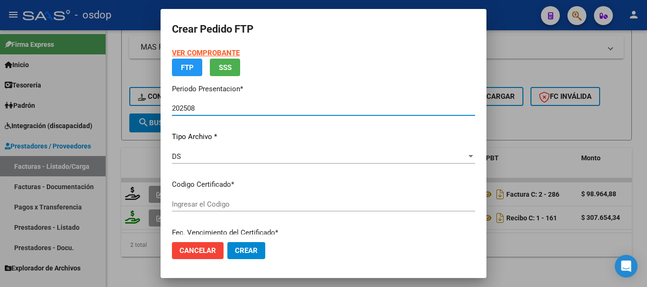
type input "9742089800"
type input "[DATE]"
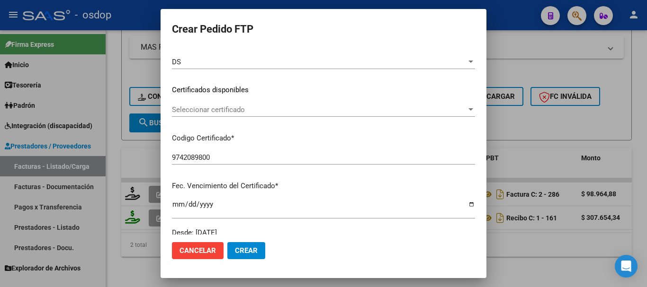
click at [236, 113] on span "Seleccionar certificado" at bounding box center [319, 110] width 295 height 9
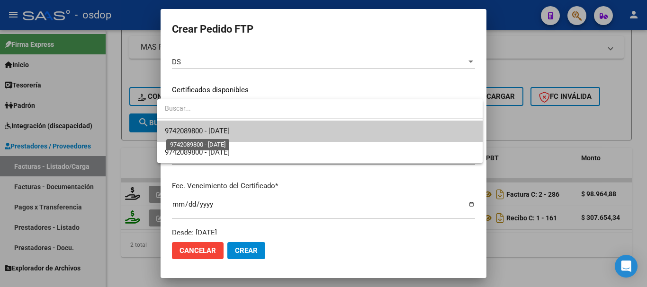
click at [230, 129] on span "9742089800 - [DATE]" at bounding box center [197, 131] width 65 height 9
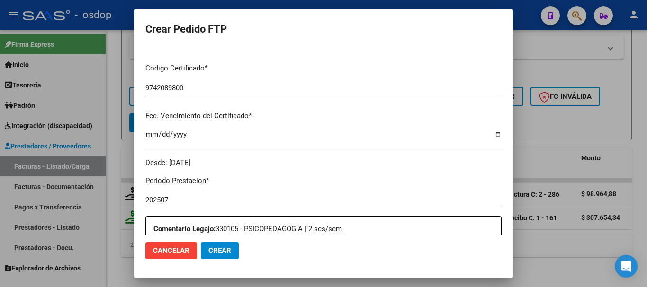
scroll to position [309, 0]
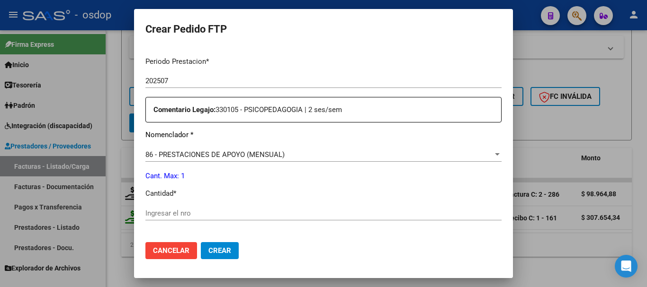
click at [201, 215] on input "Ingresar el nro" at bounding box center [323, 213] width 356 height 9
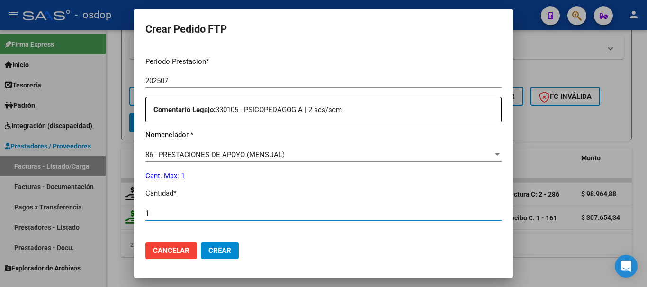
type input "1"
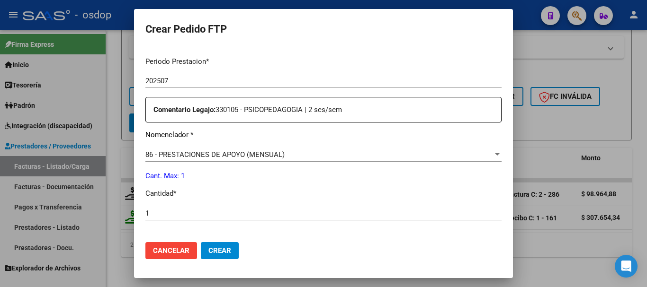
scroll to position [543, 0]
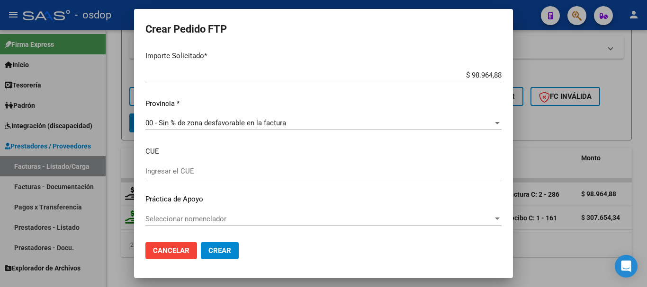
click at [223, 249] on span "Crear" at bounding box center [219, 251] width 23 height 9
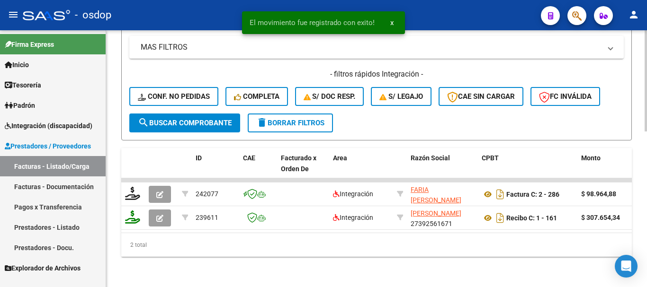
click at [292, 119] on span "delete Borrar Filtros" at bounding box center [290, 123] width 68 height 9
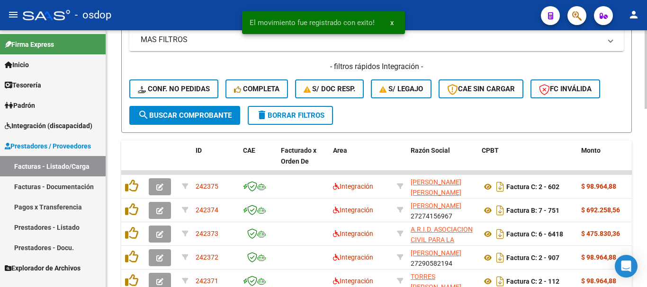
scroll to position [348, 0]
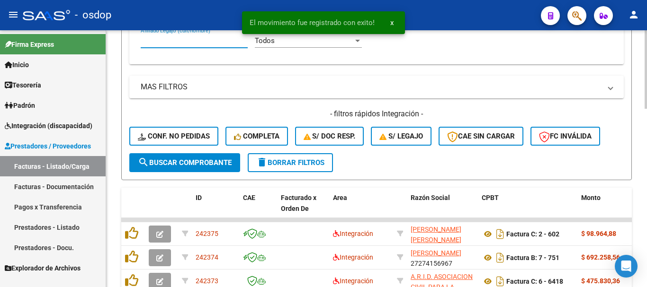
click at [206, 44] on input "Afiliado Legajo (cuil/nombre)" at bounding box center [194, 40] width 107 height 9
paste input "20554471596"
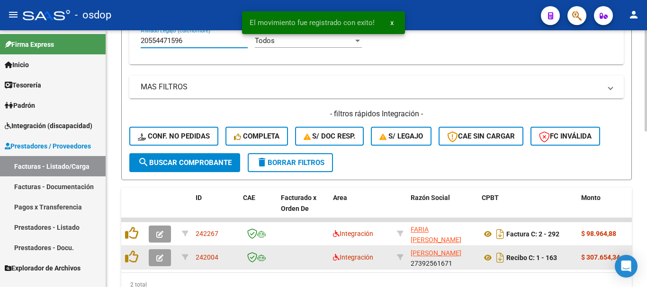
scroll to position [395, 0]
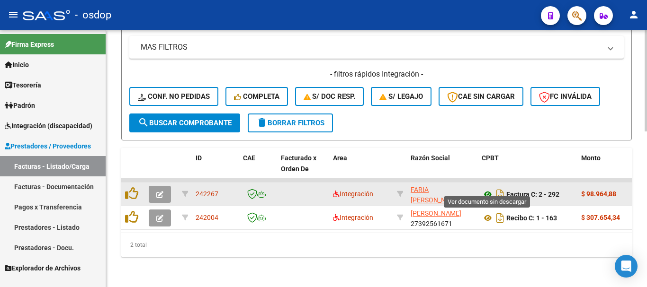
type input "20554471596"
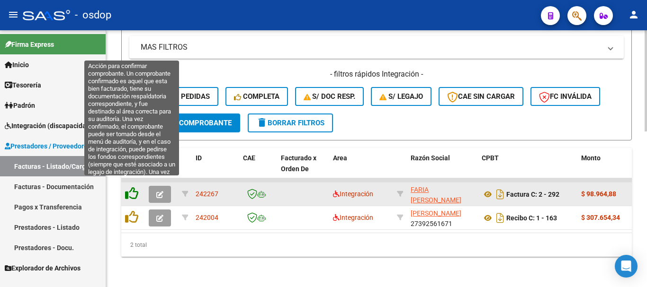
click at [135, 187] on icon at bounding box center [131, 193] width 13 height 13
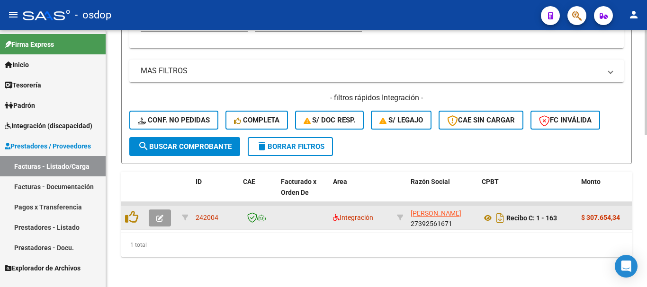
scroll to position [372, 0]
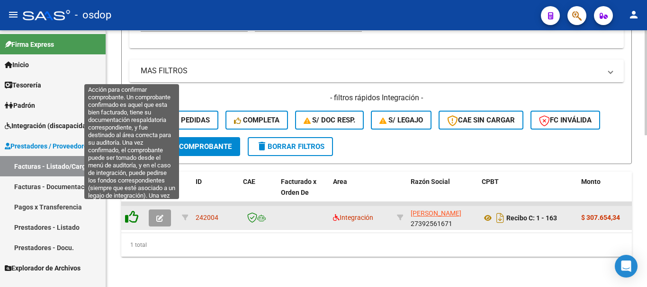
click at [133, 212] on icon at bounding box center [131, 217] width 13 height 13
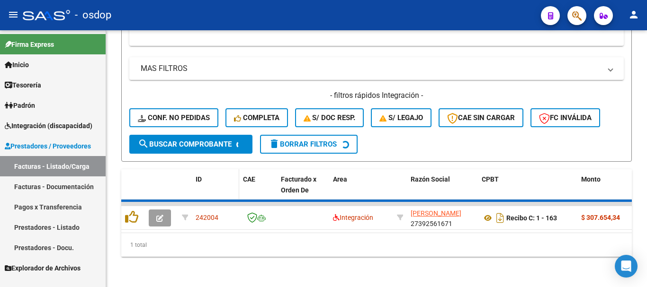
scroll to position [357, 0]
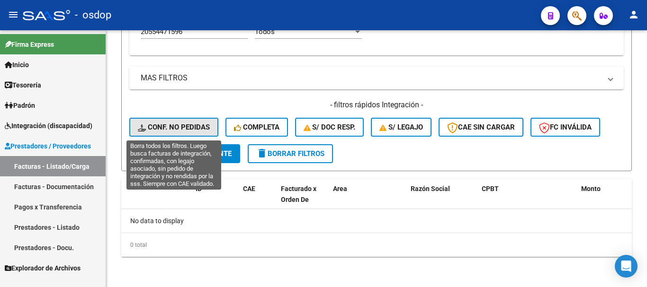
click at [190, 126] on span "Conf. no pedidas" at bounding box center [174, 127] width 72 height 9
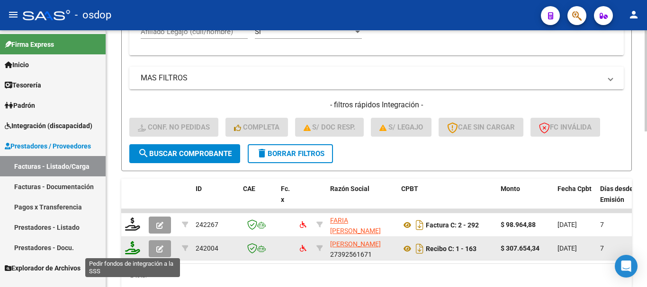
click at [130, 249] on icon at bounding box center [132, 247] width 15 height 13
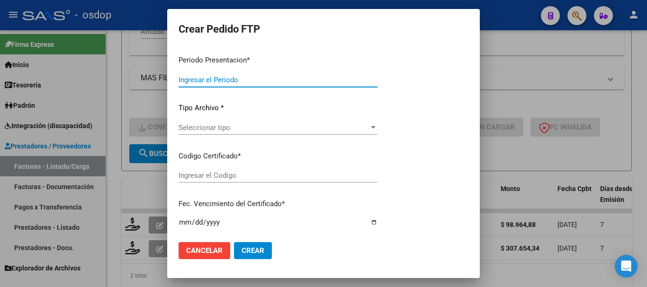
type input "202508"
type input "$ 307.654,34"
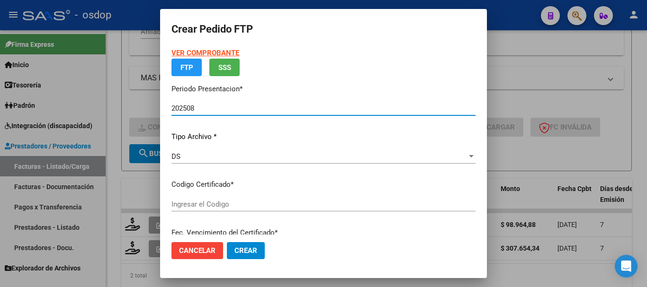
type input "9742089800"
type input "[DATE]"
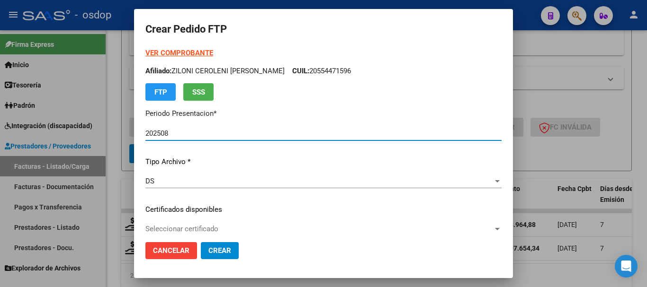
scroll to position [47, 0]
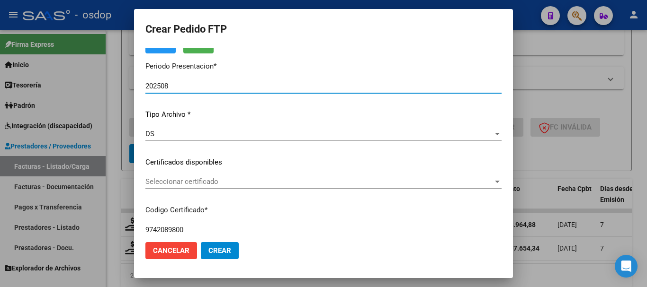
click at [202, 181] on span "Seleccionar certificado" at bounding box center [319, 182] width 348 height 9
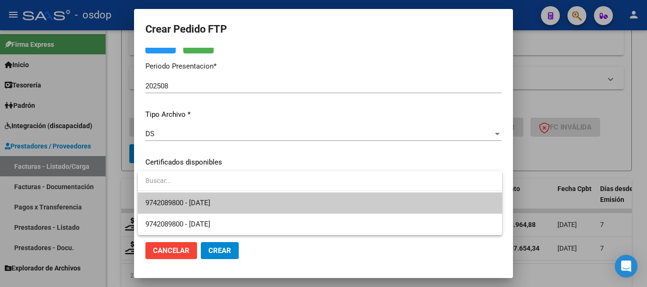
click at [210, 202] on span "9742089800 - [DATE]" at bounding box center [177, 203] width 65 height 9
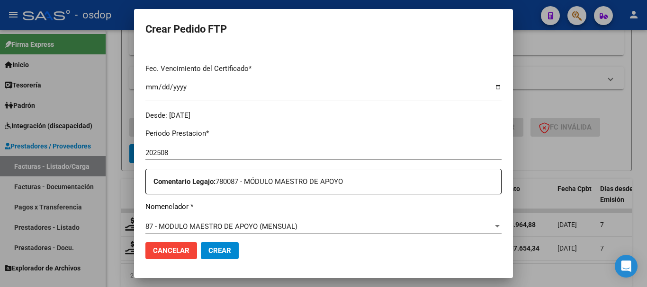
scroll to position [379, 0]
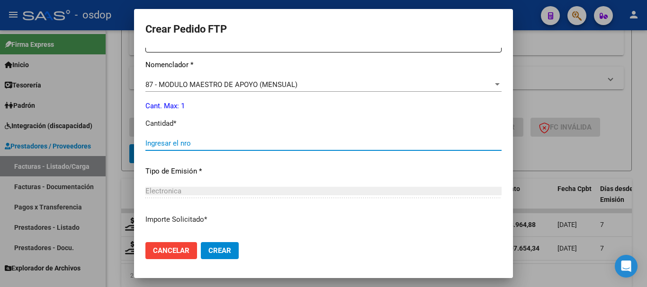
click at [209, 143] on input "Ingresar el nro" at bounding box center [323, 143] width 356 height 9
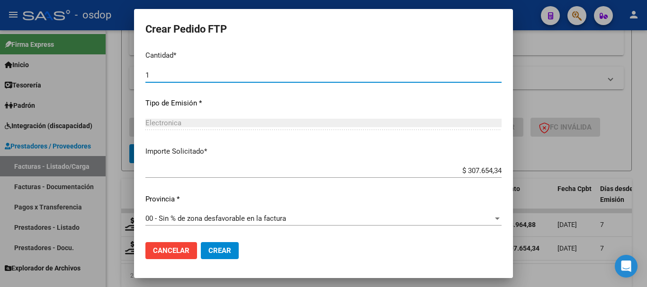
type input "1"
click at [226, 251] on span "Crear" at bounding box center [219, 251] width 23 height 9
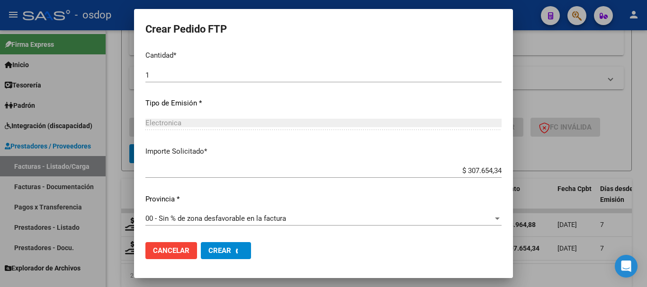
scroll to position [0, 0]
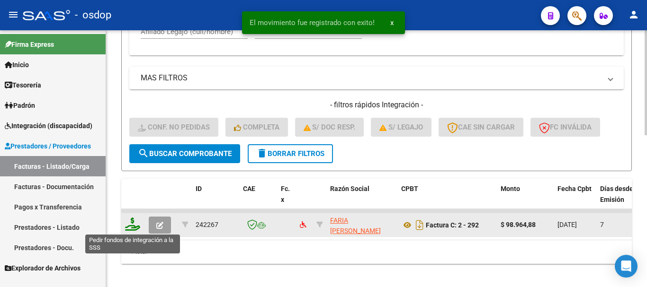
click at [132, 226] on icon at bounding box center [132, 224] width 15 height 13
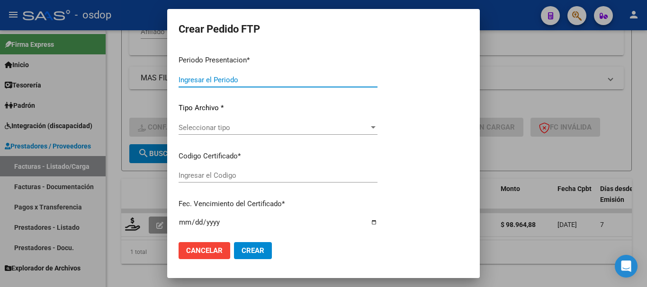
type input "202508"
type input "$ 98.964,88"
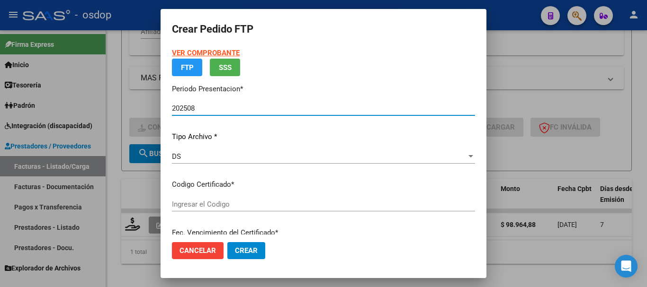
type input "9742089800"
type input "[DATE]"
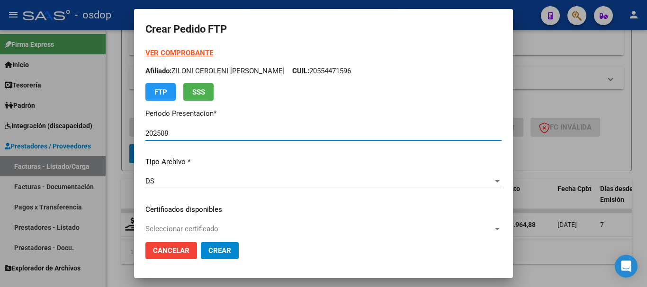
scroll to position [95, 0]
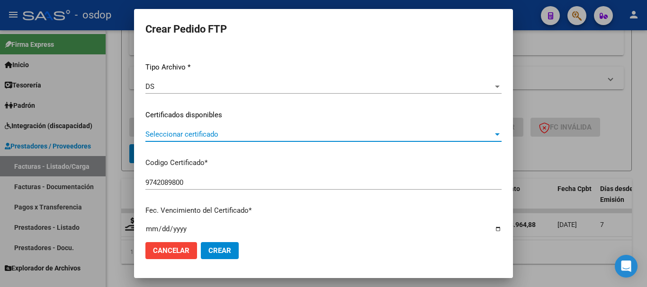
click at [204, 137] on span "Seleccionar certificado" at bounding box center [319, 134] width 348 height 9
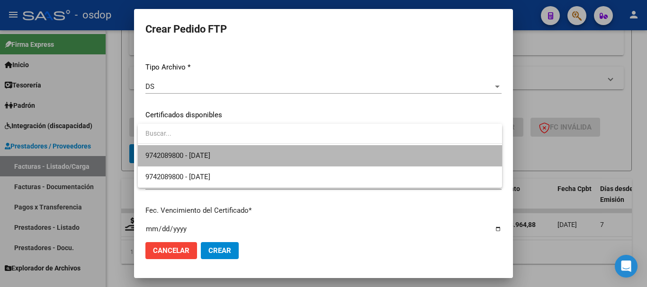
click at [220, 147] on span "9742089800 - [DATE]" at bounding box center [319, 155] width 349 height 21
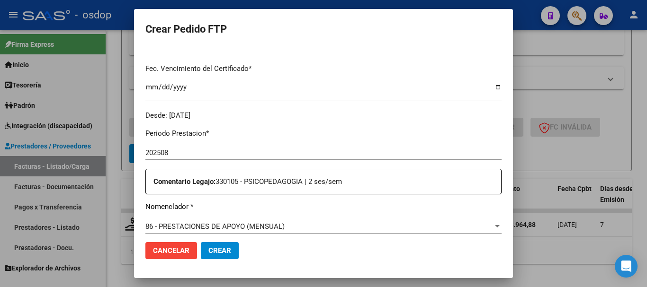
scroll to position [331, 0]
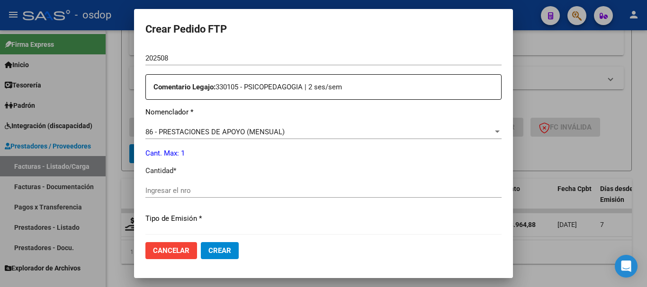
click at [192, 188] on input "Ingresar el nro" at bounding box center [323, 191] width 356 height 9
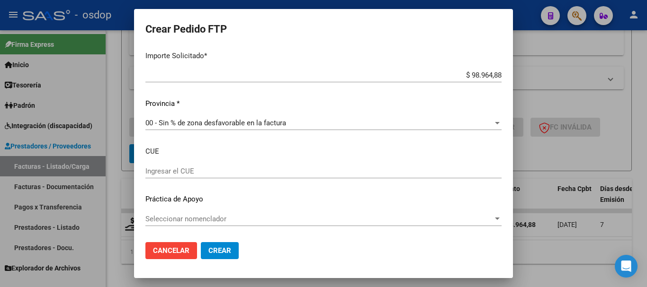
type input "1"
click at [223, 245] on button "Crear" at bounding box center [220, 250] width 38 height 17
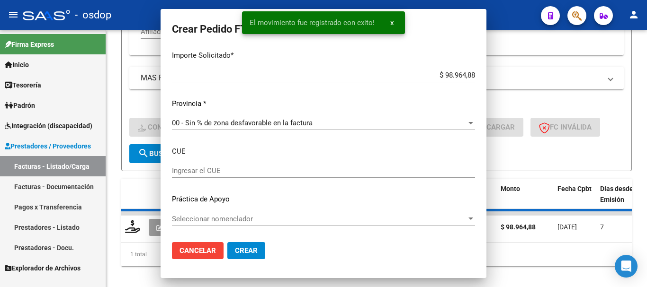
scroll to position [489, 0]
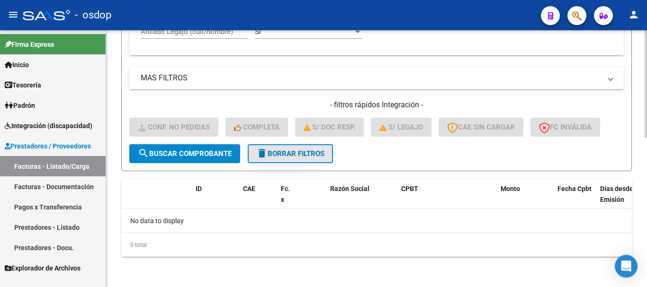
click at [286, 162] on button "delete Borrar Filtros" at bounding box center [290, 153] width 85 height 19
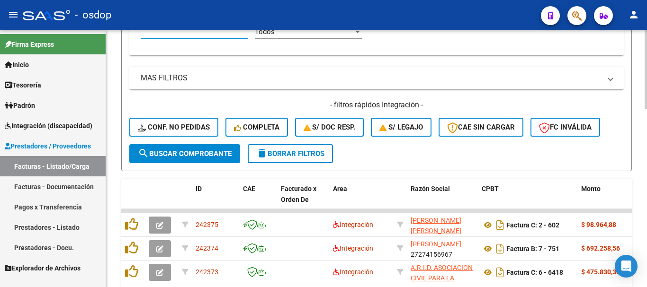
click at [196, 36] on input "Afiliado Legajo (cuil/nombre)" at bounding box center [194, 31] width 107 height 9
paste input "20582573116"
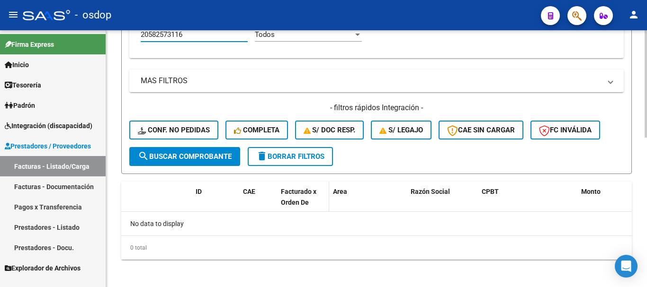
type input "20582573116"
click at [299, 185] on datatable-header-cell "Facturado x Orden De" at bounding box center [303, 203] width 52 height 42
click at [311, 152] on button "delete Borrar Filtros" at bounding box center [290, 156] width 85 height 19
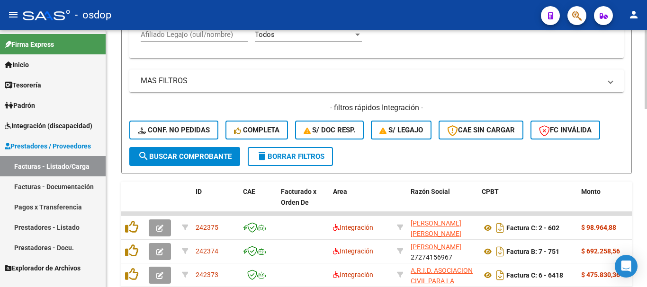
click at [210, 36] on input "Afiliado Legajo (cuil/nombre)" at bounding box center [194, 34] width 107 height 9
paste input "20568253435"
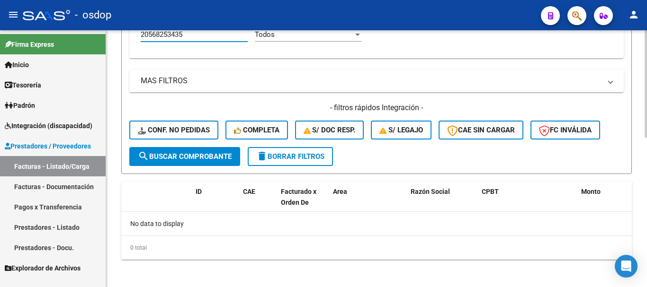
type input "20568253435"
click at [290, 155] on span "delete Borrar Filtros" at bounding box center [290, 156] width 68 height 9
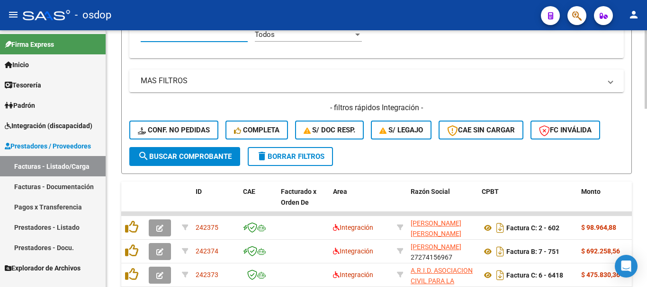
click at [229, 33] on input "Afiliado Legajo (cuil/nombre)" at bounding box center [194, 34] width 107 height 9
paste input "20575601473"
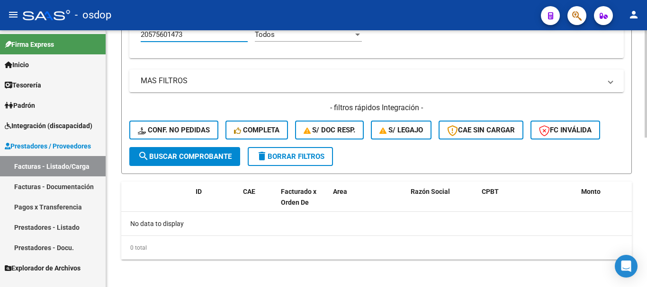
type input "20575601473"
click at [295, 153] on span "delete Borrar Filtros" at bounding box center [290, 156] width 68 height 9
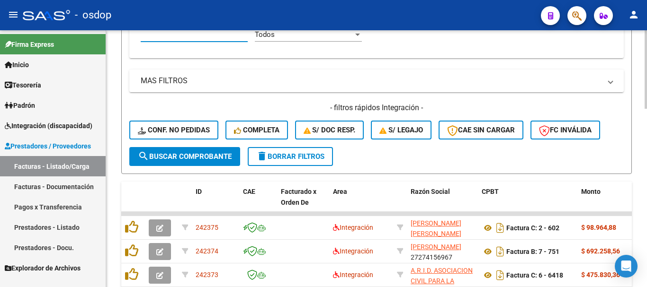
click at [206, 38] on input "Afiliado Legajo (cuil/nombre)" at bounding box center [194, 34] width 107 height 9
paste input "20521024969"
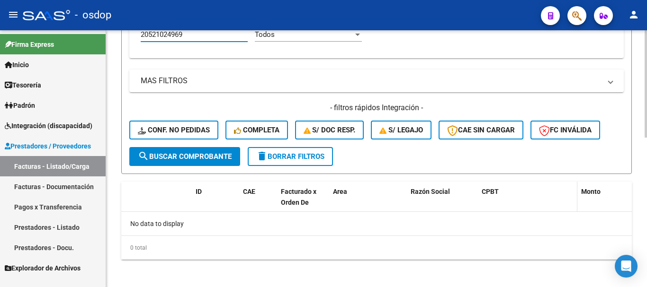
scroll to position [357, 0]
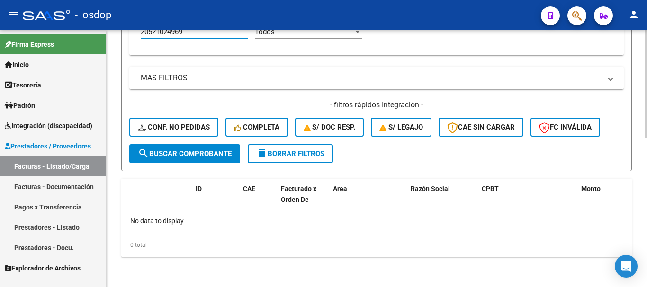
type input "20521024969"
click at [285, 151] on span "delete Borrar Filtros" at bounding box center [290, 154] width 68 height 9
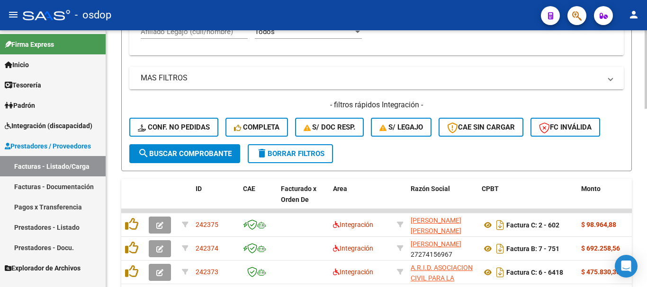
click at [203, 38] on div "Afiliado Legajo (cuil/nombre)" at bounding box center [194, 28] width 107 height 20
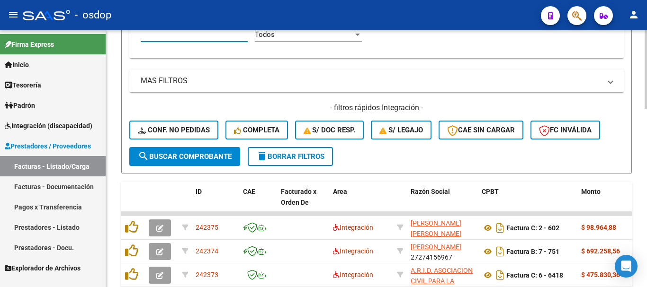
click at [206, 36] on input "Afiliado Legajo (cuil/nombre)" at bounding box center [194, 34] width 107 height 9
paste input "20524947375"
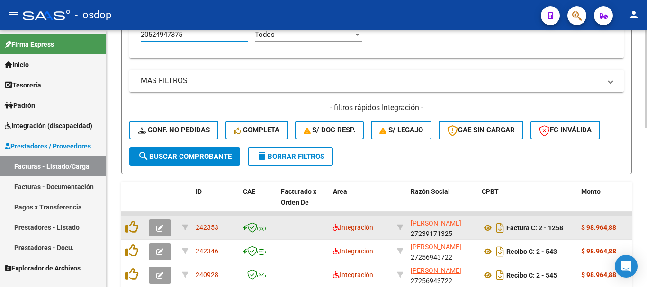
scroll to position [419, 0]
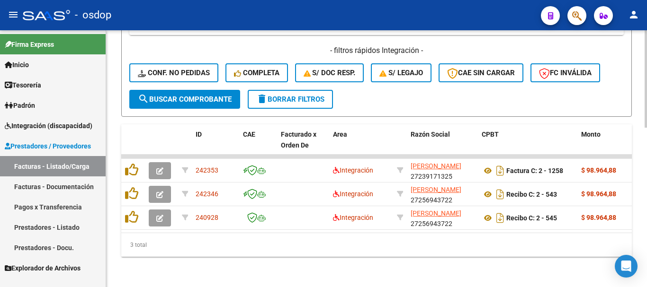
type input "20524947375"
drag, startPoint x: 190, startPoint y: 224, endPoint x: 307, endPoint y: 235, distance: 117.4
click at [332, 235] on div "ID CAE Facturado x Orden De Area Razón Social CPBT Monto Fecha Cpbt Días desde …" at bounding box center [376, 191] width 510 height 133
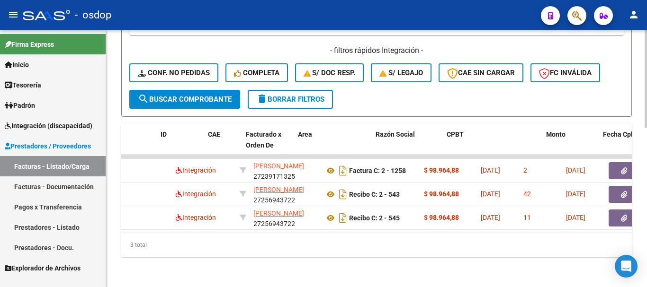
scroll to position [0, 0]
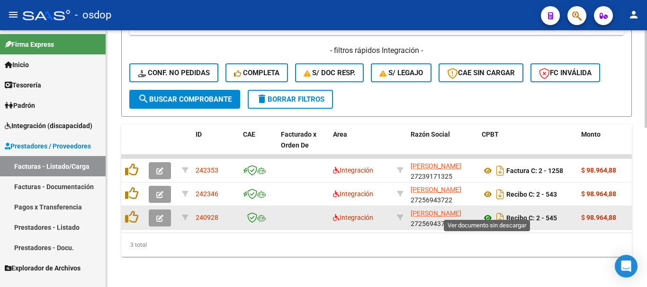
drag, startPoint x: 487, startPoint y: 208, endPoint x: 468, endPoint y: 196, distance: 22.7
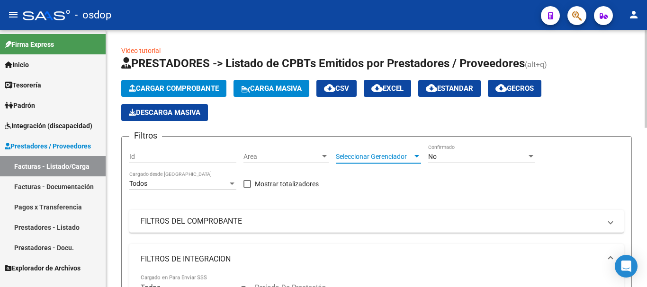
click at [398, 159] on span "Seleccionar Gerenciador" at bounding box center [374, 157] width 77 height 8
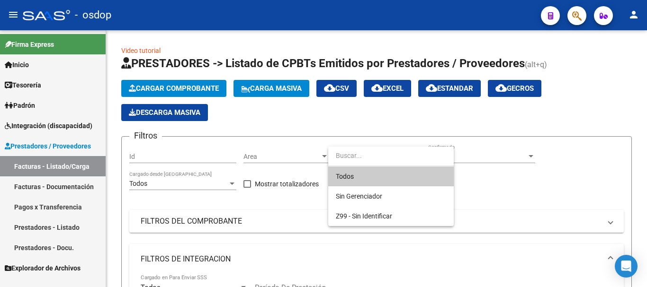
click at [479, 164] on div at bounding box center [323, 143] width 647 height 287
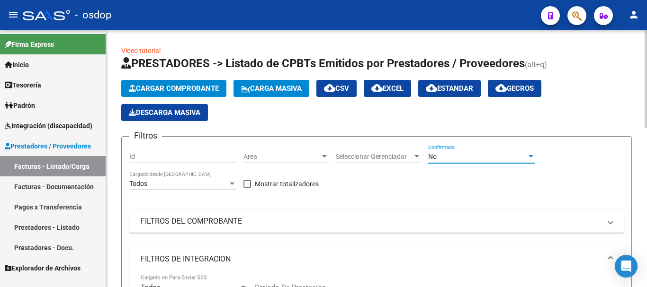
click at [479, 160] on div "No" at bounding box center [477, 157] width 98 height 8
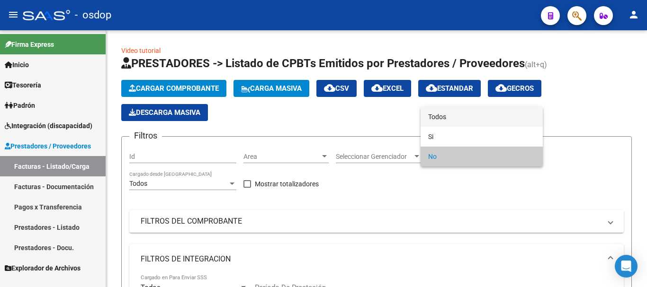
click at [450, 111] on span "Todos" at bounding box center [481, 117] width 107 height 20
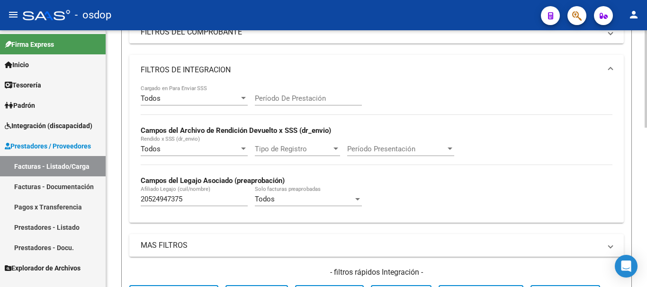
scroll to position [331, 0]
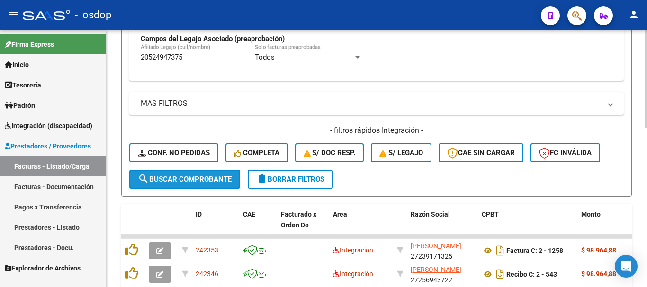
click at [169, 177] on span "search Buscar Comprobante" at bounding box center [185, 179] width 94 height 9
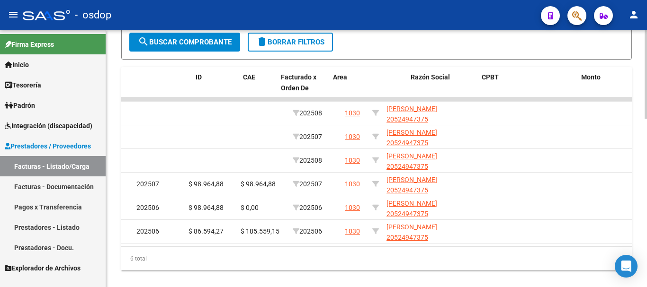
scroll to position [0, 0]
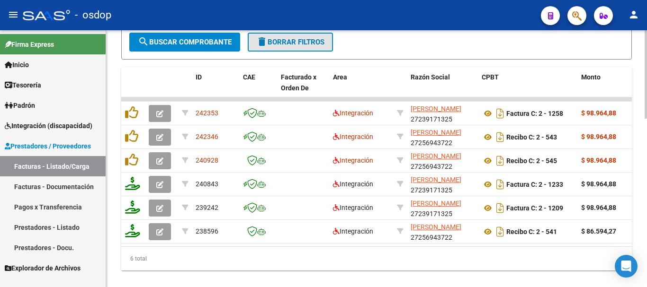
click at [283, 46] on span "delete Borrar Filtros" at bounding box center [290, 42] width 68 height 9
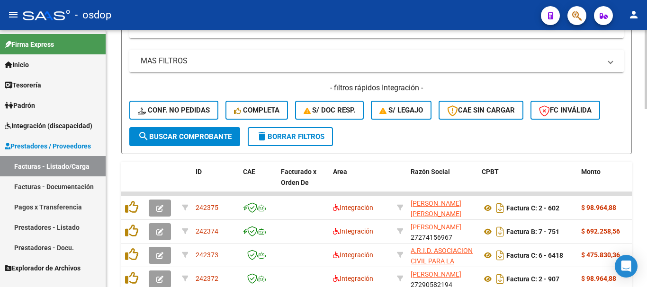
scroll to position [327, 0]
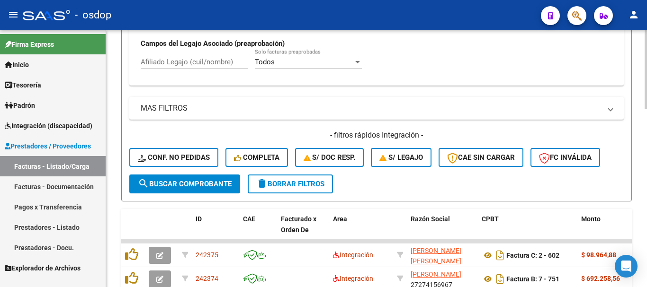
click at [197, 64] on input "Afiliado Legajo (cuil/nombre)" at bounding box center [194, 62] width 107 height 9
paste input "20524947375"
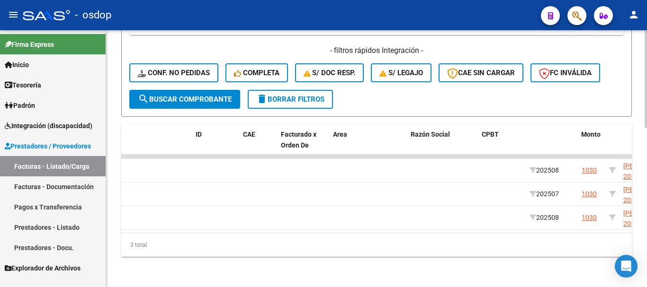
scroll to position [0, 0]
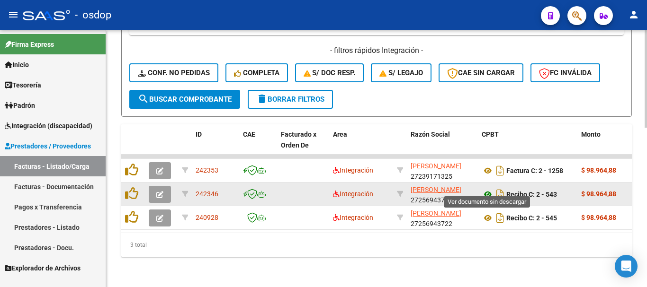
type input "20524947375"
click at [134, 187] on icon at bounding box center [131, 193] width 13 height 13
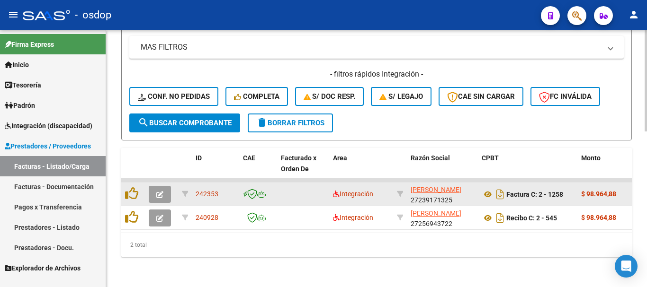
scroll to position [395, 0]
click at [127, 188] on icon at bounding box center [131, 193] width 13 height 13
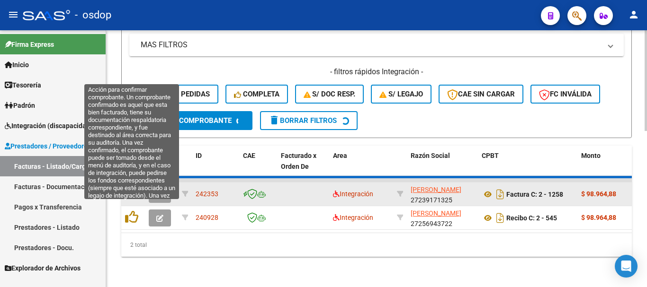
scroll to position [372, 0]
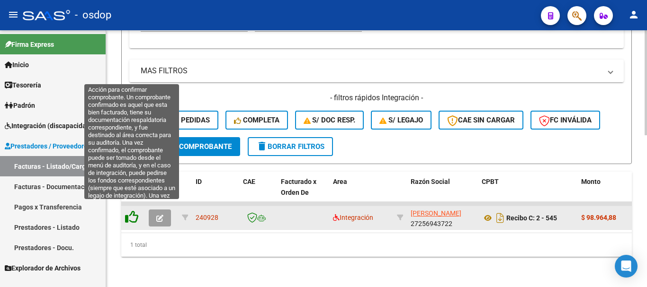
click at [131, 211] on icon at bounding box center [131, 217] width 13 height 13
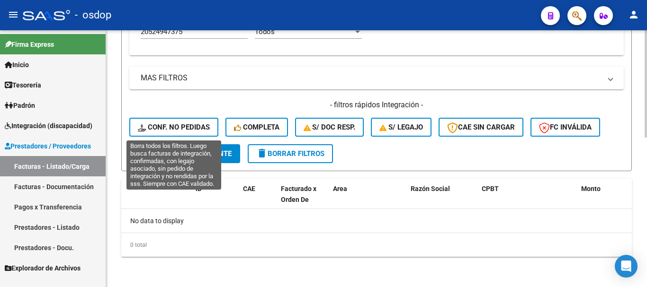
click at [179, 130] on span "Conf. no pedidas" at bounding box center [174, 127] width 72 height 9
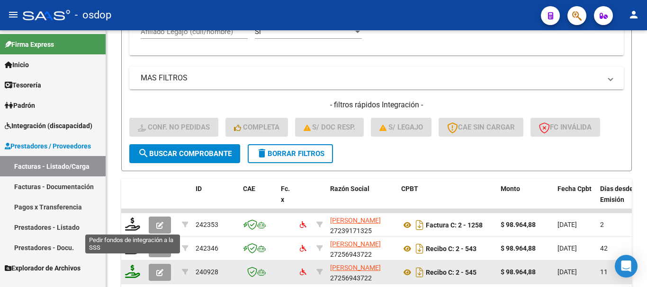
scroll to position [419, 0]
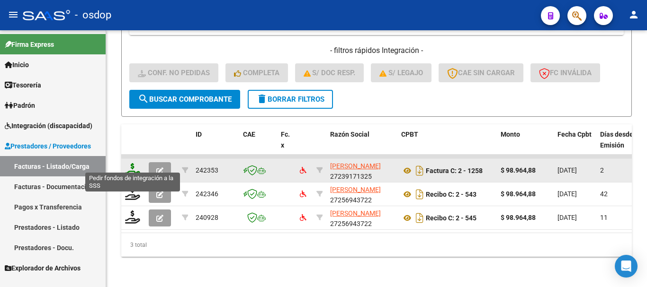
click at [131, 163] on icon at bounding box center [132, 169] width 15 height 13
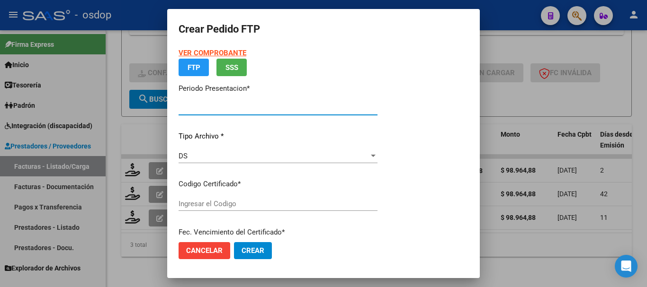
type input "202508"
type input "$ 98.964,88"
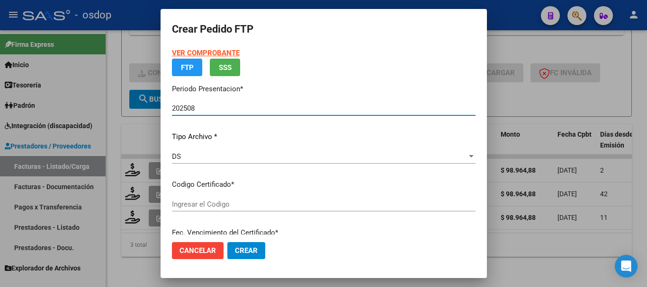
type input "4278771593"
type input "[DATE]"
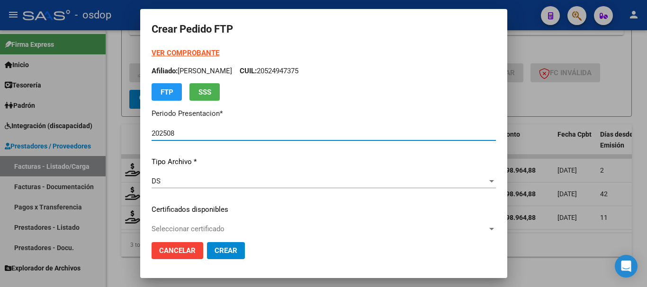
scroll to position [47, 0]
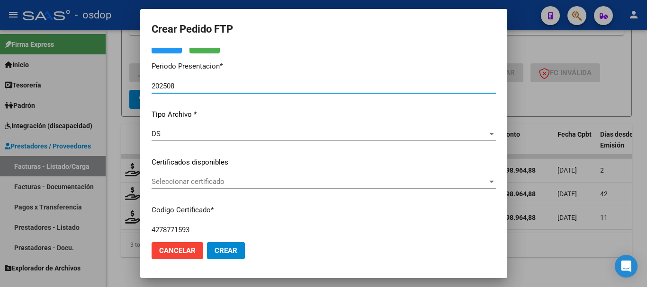
click at [225, 176] on div "Seleccionar certificado Seleccionar certificado" at bounding box center [324, 182] width 344 height 14
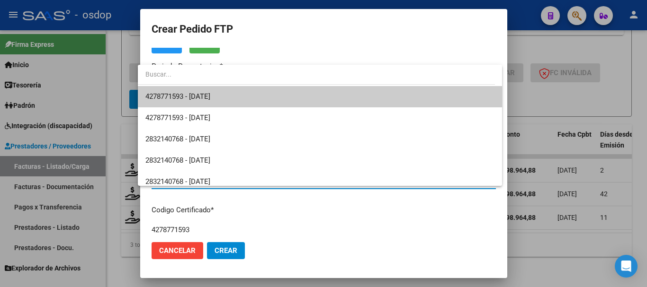
click at [232, 97] on span "4278771593 - [DATE]" at bounding box center [319, 96] width 349 height 21
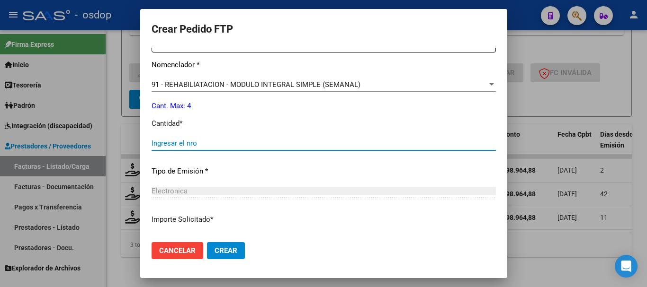
click at [208, 141] on input "Ingresar el nro" at bounding box center [324, 143] width 344 height 9
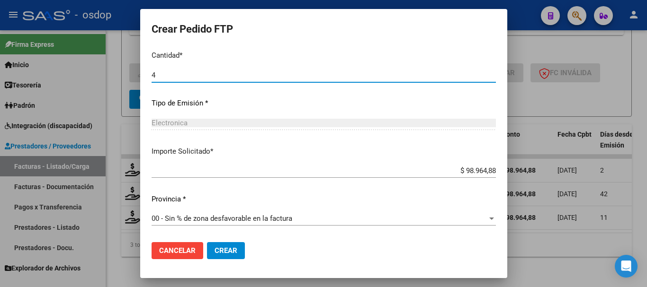
type input "4"
click at [209, 246] on button "Crear" at bounding box center [226, 250] width 38 height 17
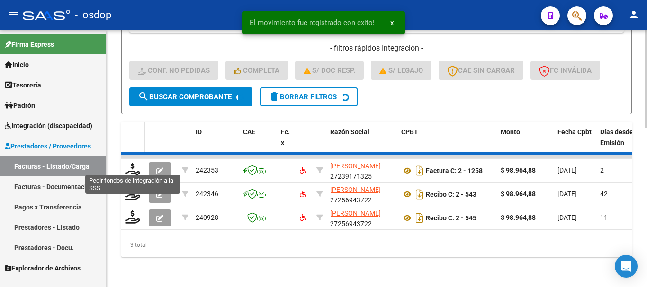
scroll to position [395, 0]
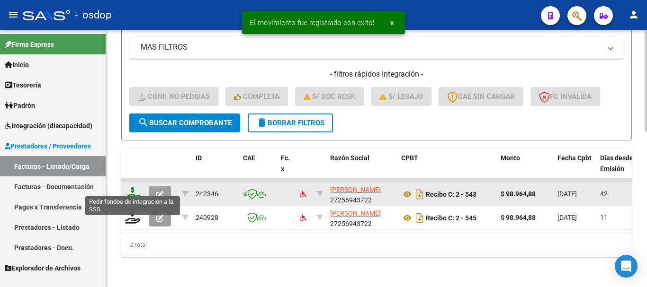
click at [132, 191] on icon at bounding box center [132, 193] width 15 height 13
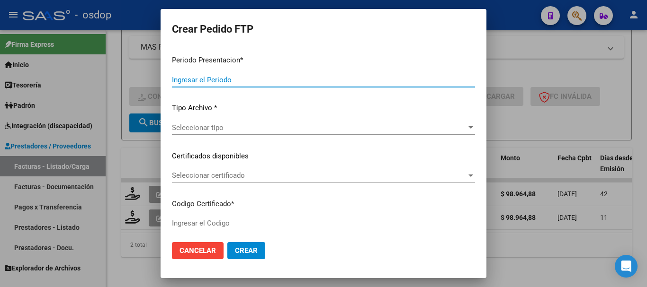
type input "202508"
type input "202507"
type input "$ 98.964,88"
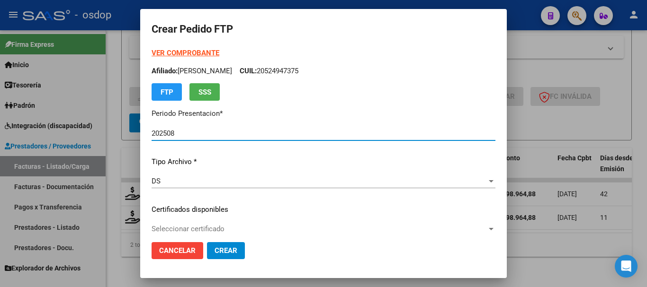
type input "4278771593"
type input "[DATE]"
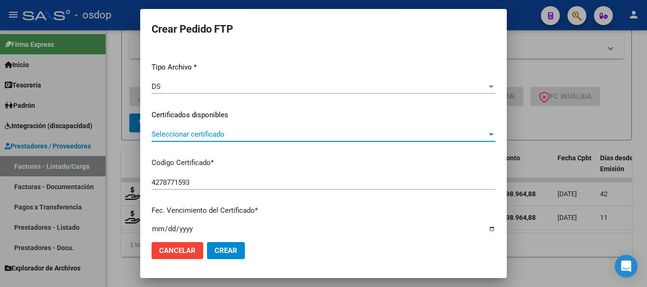
click at [205, 138] on span "Seleccionar certificado" at bounding box center [319, 134] width 335 height 9
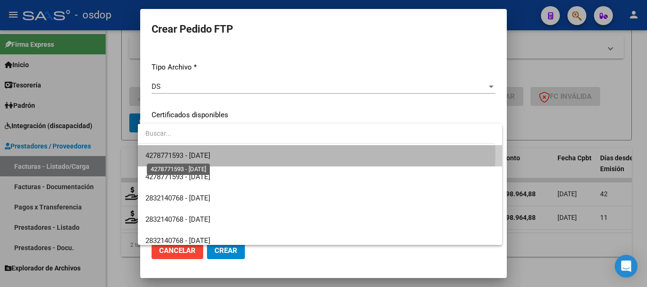
click at [210, 154] on span "4278771593 - [DATE]" at bounding box center [177, 156] width 65 height 9
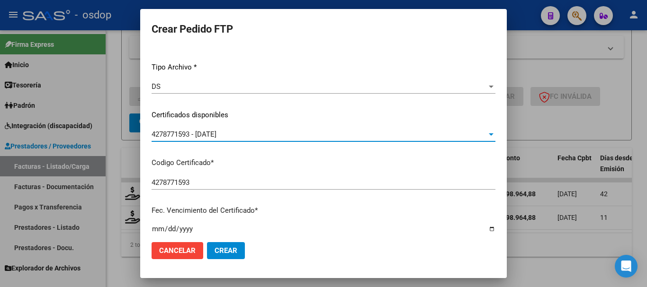
scroll to position [331, 0]
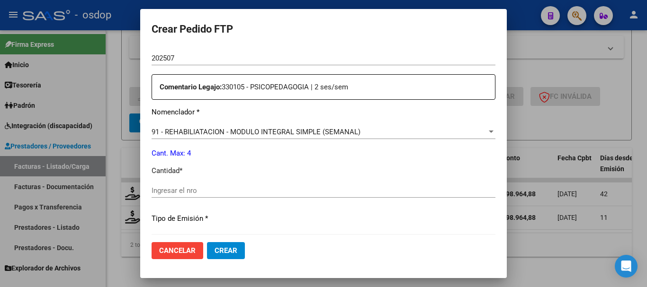
click at [211, 196] on div "Ingresar el nro" at bounding box center [324, 191] width 344 height 14
type input "4"
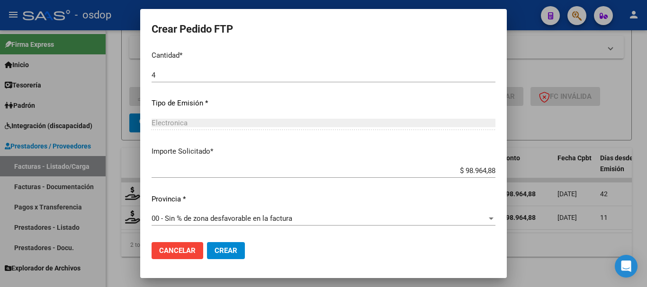
click at [220, 241] on mat-dialog-actions "Cancelar Crear" at bounding box center [324, 251] width 344 height 32
click at [221, 246] on button "Crear" at bounding box center [226, 250] width 38 height 17
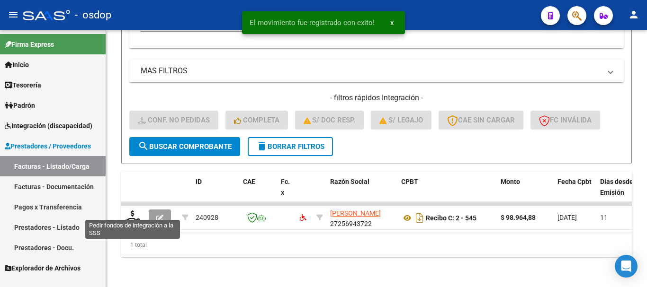
scroll to position [372, 0]
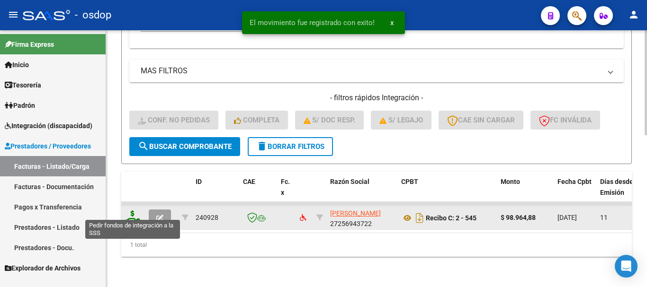
click at [132, 211] on icon at bounding box center [132, 217] width 15 height 13
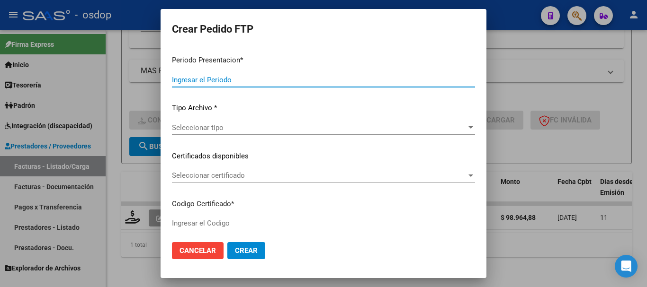
type input "202508"
type input "$ 98.964,88"
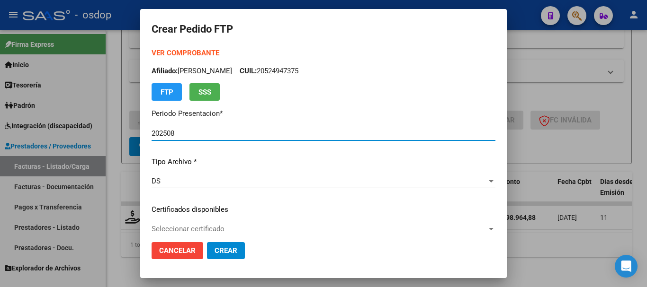
type input "4278771593"
type input "[DATE]"
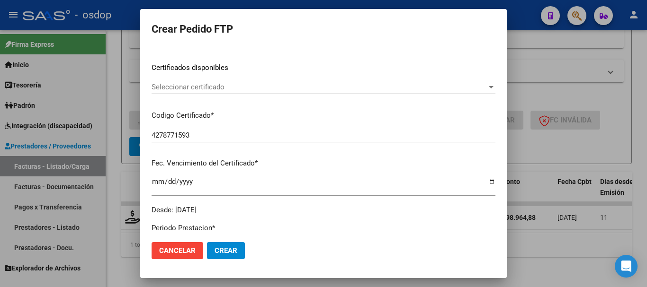
click at [214, 72] on p "Certificados disponibles" at bounding box center [324, 68] width 344 height 11
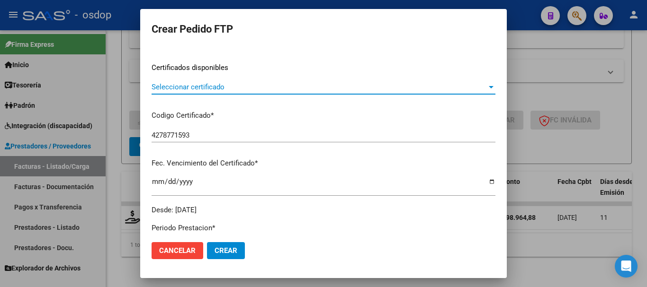
click at [219, 88] on span "Seleccionar certificado" at bounding box center [319, 87] width 335 height 9
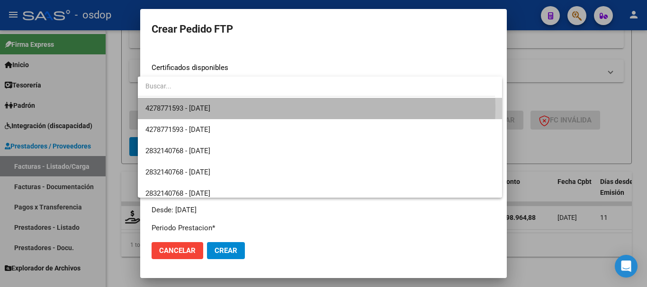
click at [234, 108] on span "4278771593 - [DATE]" at bounding box center [319, 108] width 349 height 21
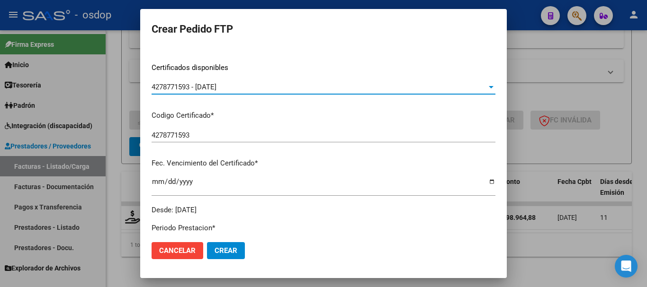
scroll to position [331, 0]
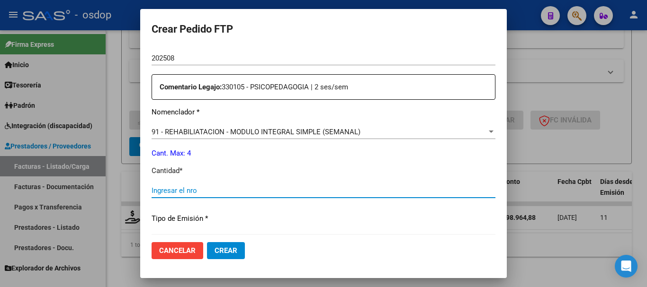
click at [210, 189] on input "Ingresar el nro" at bounding box center [324, 191] width 344 height 9
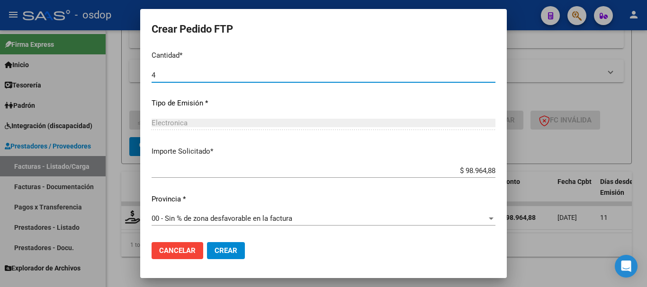
type input "4"
click at [226, 245] on button "Crear" at bounding box center [226, 250] width 38 height 17
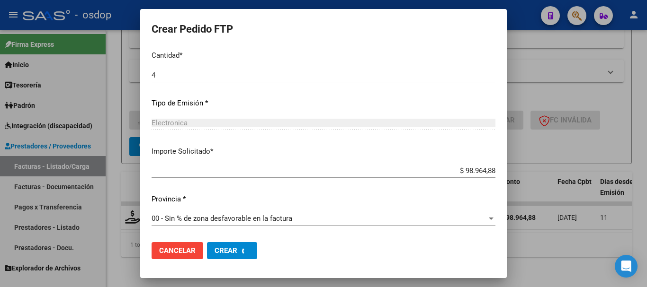
scroll to position [0, 0]
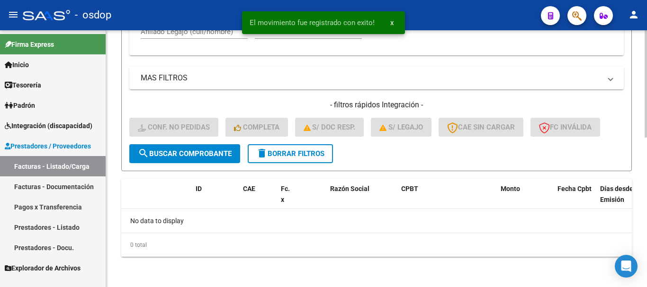
click at [285, 155] on span "delete Borrar Filtros" at bounding box center [290, 154] width 68 height 9
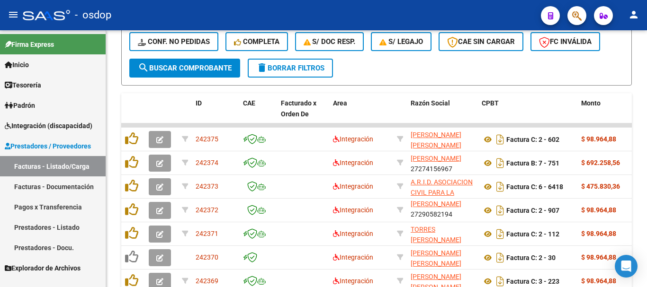
scroll to position [348, 0]
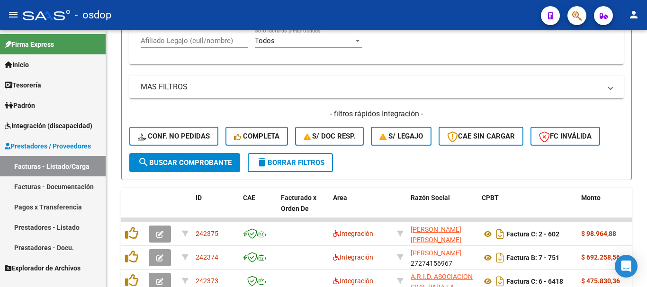
click at [61, 129] on span "Integración (discapacidad)" at bounding box center [49, 126] width 88 height 10
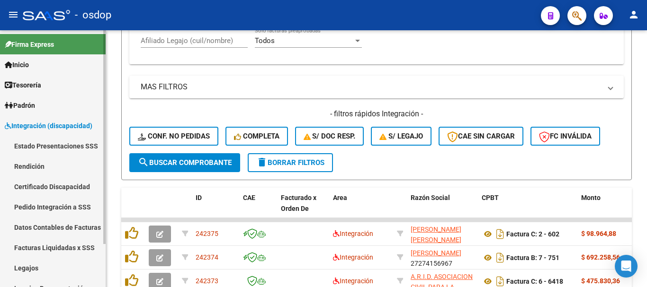
click at [58, 203] on link "Pedido Integración a SSS" at bounding box center [53, 207] width 106 height 20
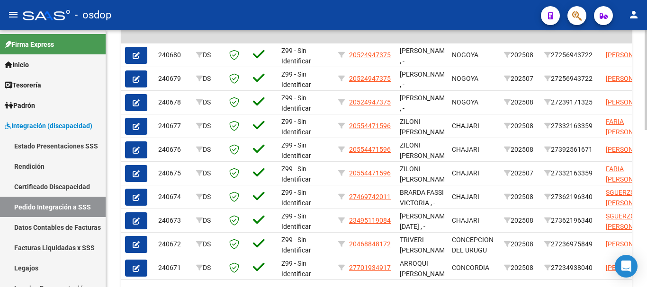
scroll to position [64, 0]
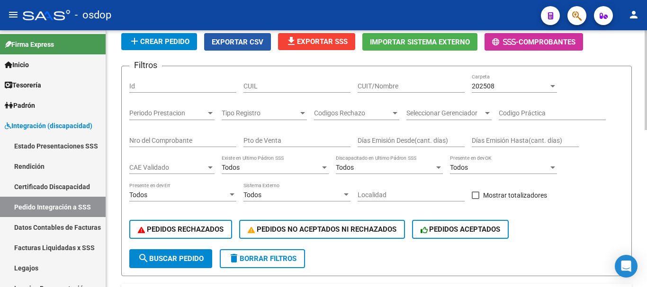
click at [248, 40] on span "Exportar CSV" at bounding box center [238, 42] width 52 height 9
